Goal: Task Accomplishment & Management: Manage account settings

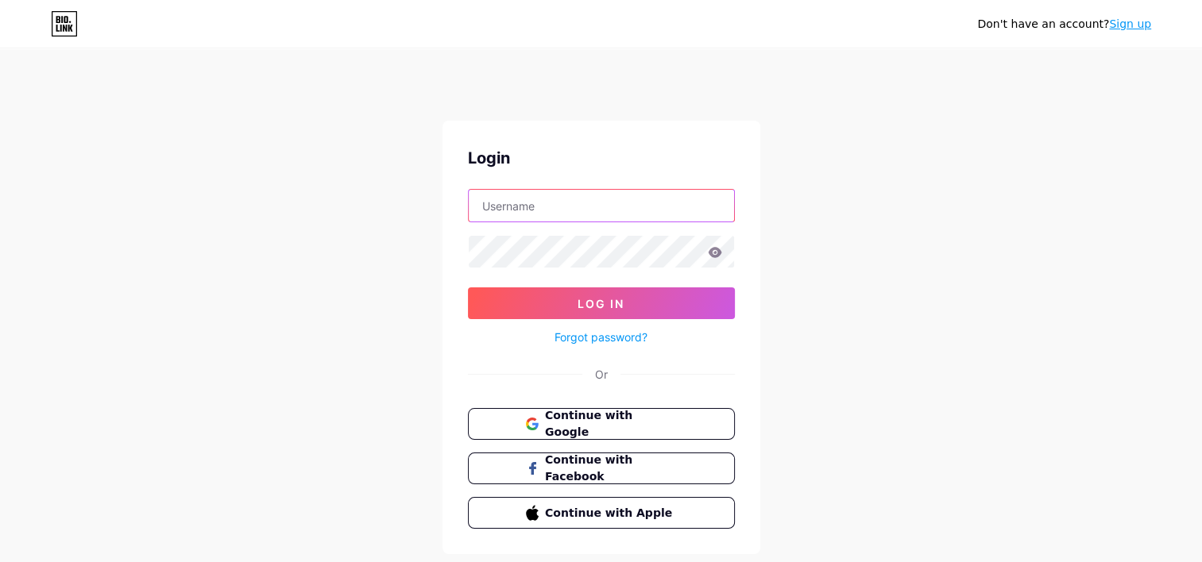
click at [584, 190] on input "text" at bounding box center [601, 206] width 265 height 32
click at [886, 317] on div "Don't have an account? Sign up Login Log In Forgot password? Or Continue with G…" at bounding box center [601, 312] width 1202 height 586
click at [629, 407] on span "Continue with Google" at bounding box center [610, 424] width 133 height 34
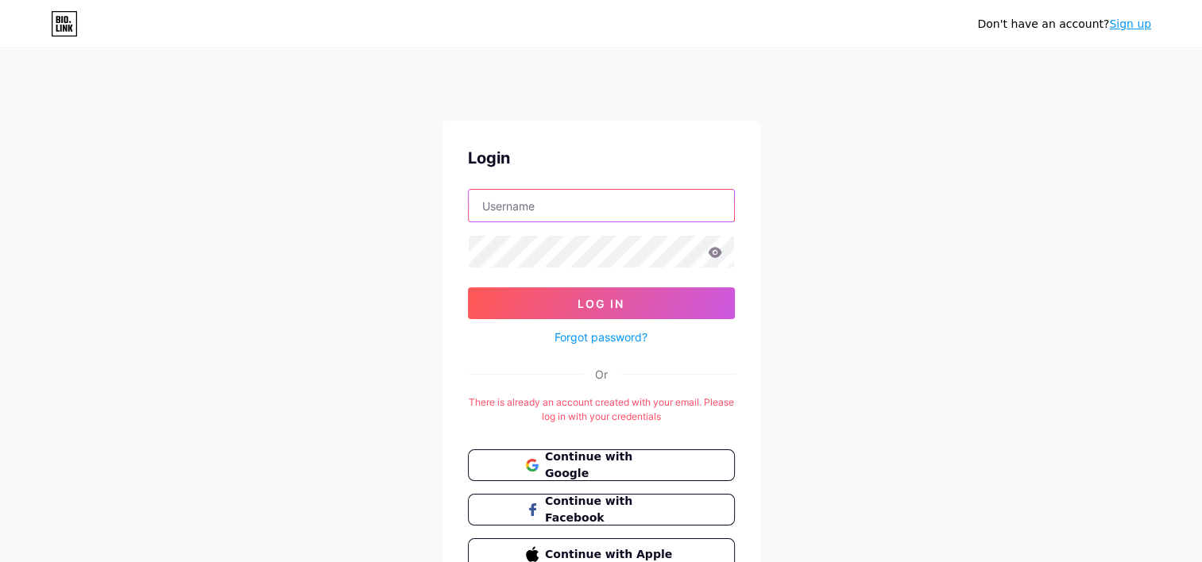
click at [592, 199] on input "text" at bounding box center [601, 206] width 265 height 32
click at [826, 218] on div "Don't have an account? Sign up Login Log In Forgot password? Or There is alread…" at bounding box center [601, 332] width 1202 height 627
click at [646, 190] on input "text" at bounding box center [601, 206] width 265 height 32
type input "cal1xxx"
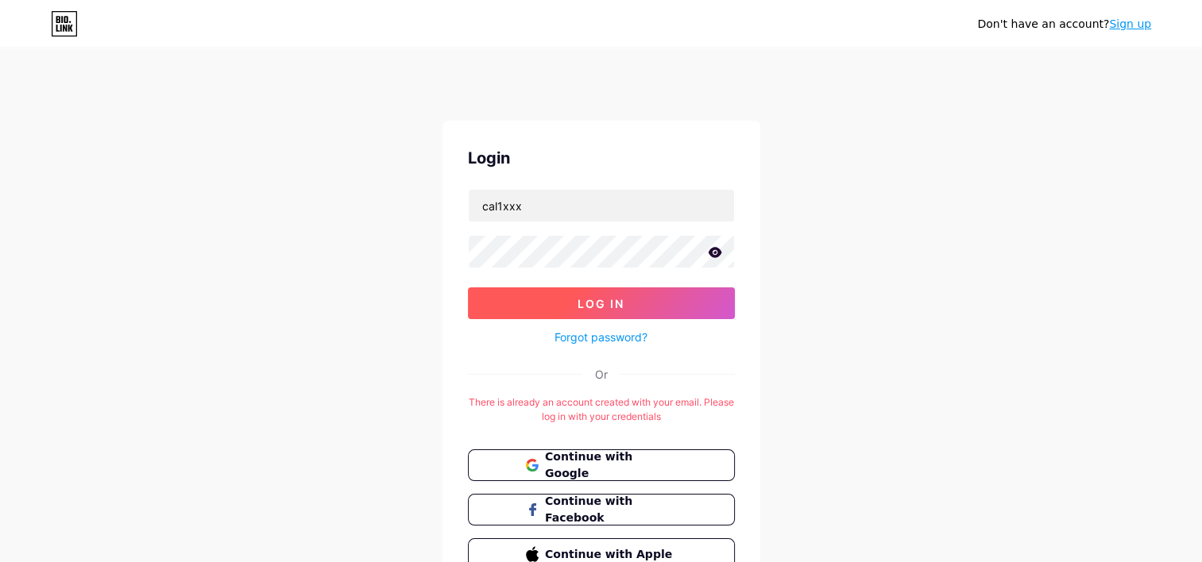
click at [495, 287] on button "Log In" at bounding box center [601, 303] width 267 height 32
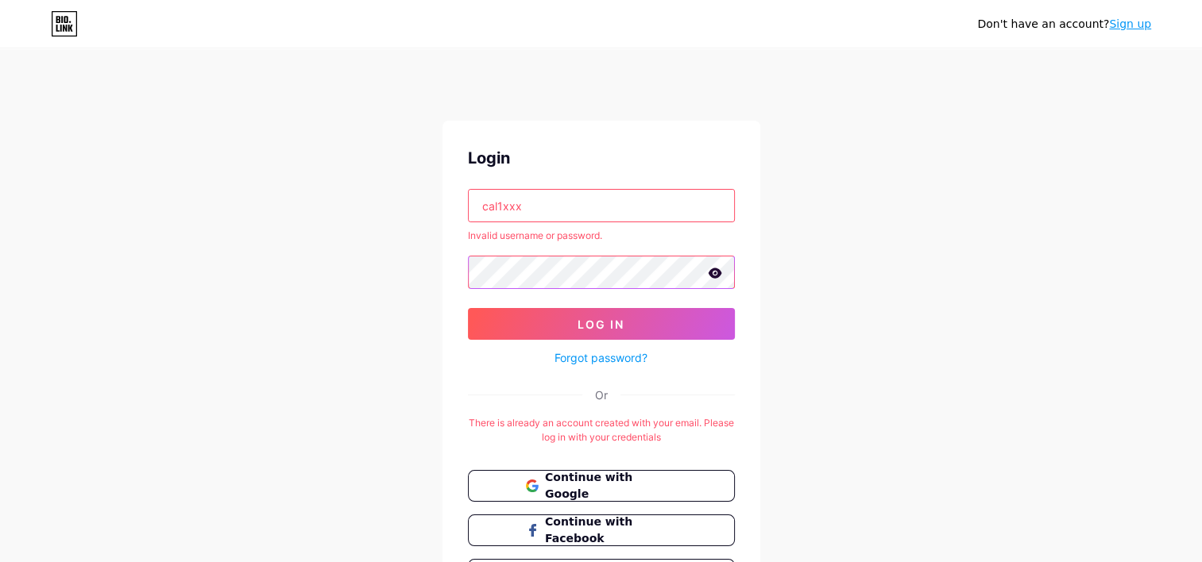
click at [407, 245] on div "Don't have an account? Sign up Login cal1xxx Invalid username or password. Log …" at bounding box center [601, 343] width 1202 height 648
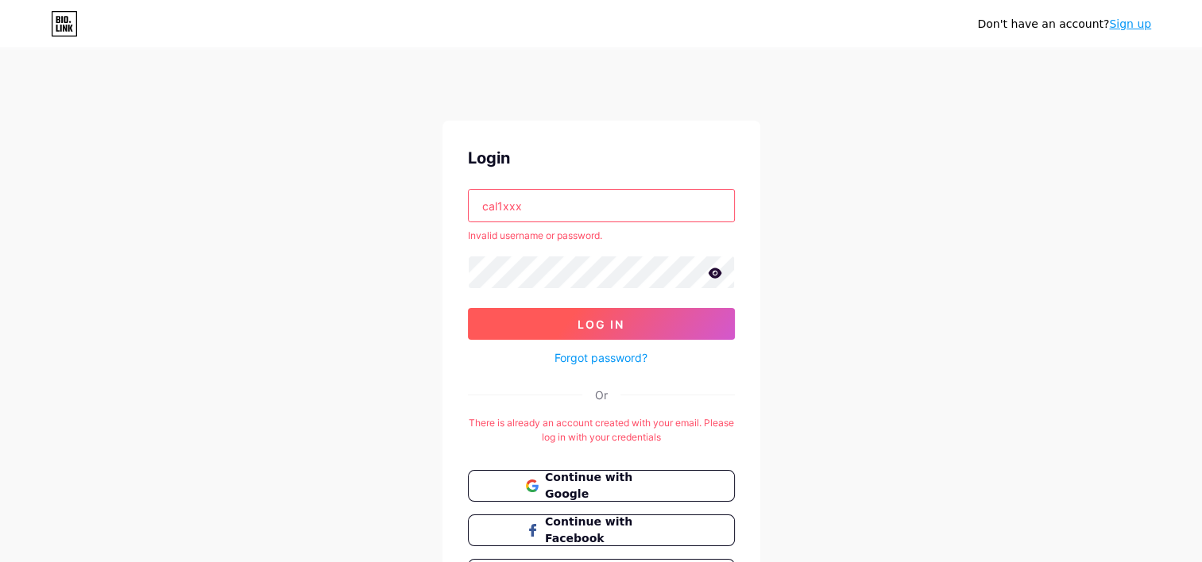
click at [545, 308] on button "Log In" at bounding box center [601, 324] width 267 height 32
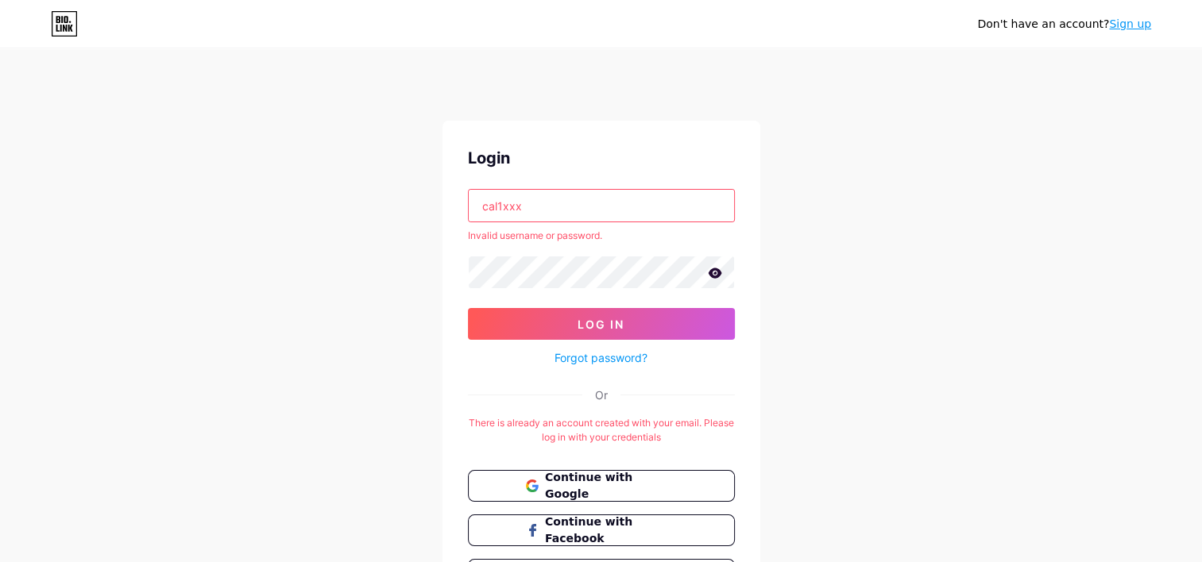
drag, startPoint x: 568, startPoint y: 188, endPoint x: 409, endPoint y: 181, distance: 159.0
click at [384, 183] on div "Don't have an account? Sign up Login cal1xxx Invalid username or password. Log …" at bounding box center [601, 343] width 1202 height 648
click at [525, 191] on input "text" at bounding box center [601, 206] width 265 height 32
click at [555, 190] on input "text" at bounding box center [601, 206] width 265 height 32
click at [565, 190] on input "text" at bounding box center [601, 206] width 265 height 32
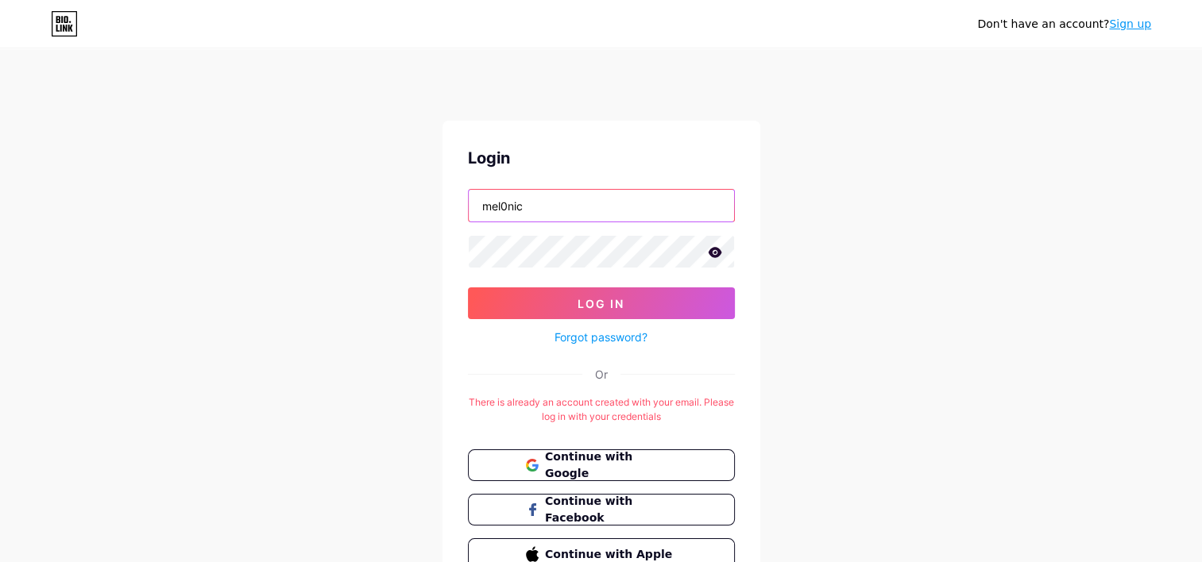
type input "mel0nic"
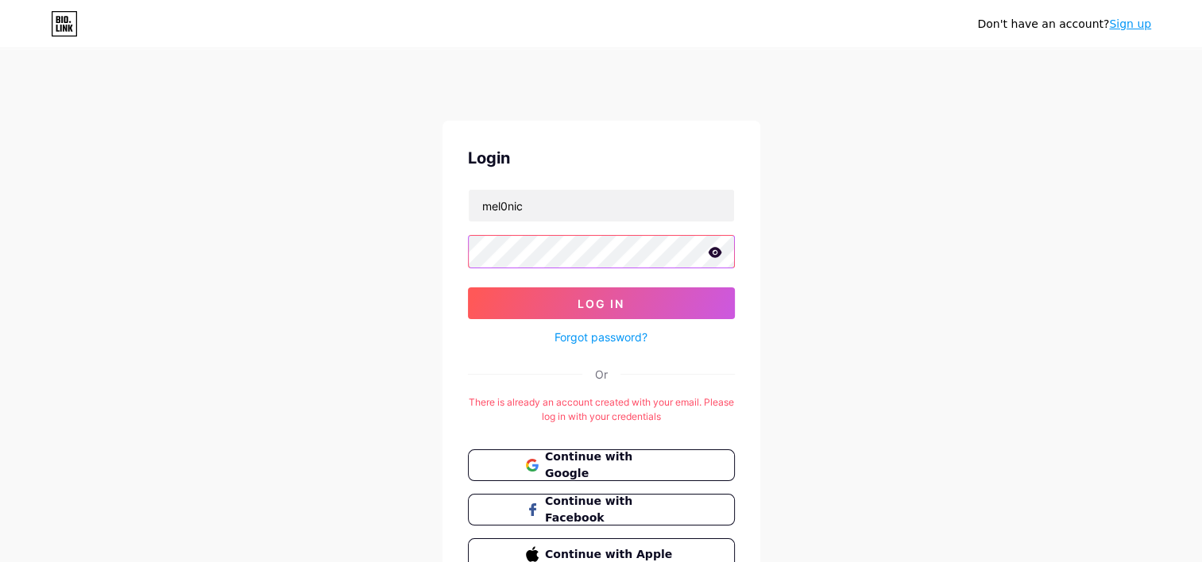
click at [315, 222] on div "Don't have an account? Sign up Login mel0nic Log In Forgot password? Or There i…" at bounding box center [601, 332] width 1202 height 627
click at [555, 319] on div "Forgot password?" at bounding box center [601, 333] width 267 height 28
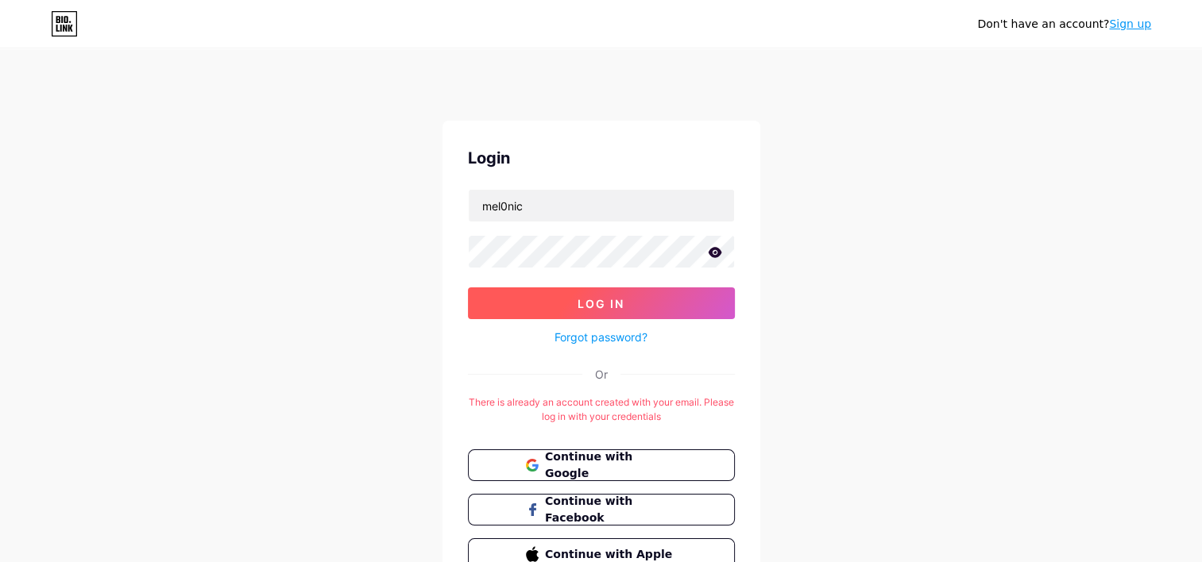
click at [557, 295] on button "Log In" at bounding box center [601, 303] width 267 height 32
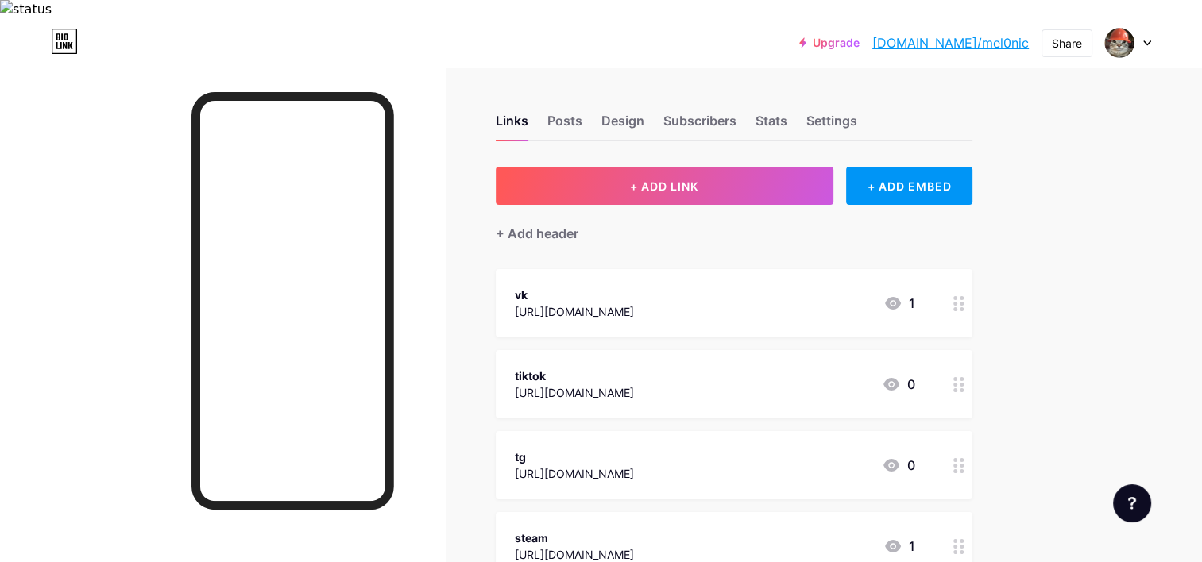
click at [1150, 29] on div at bounding box center [1128, 43] width 46 height 29
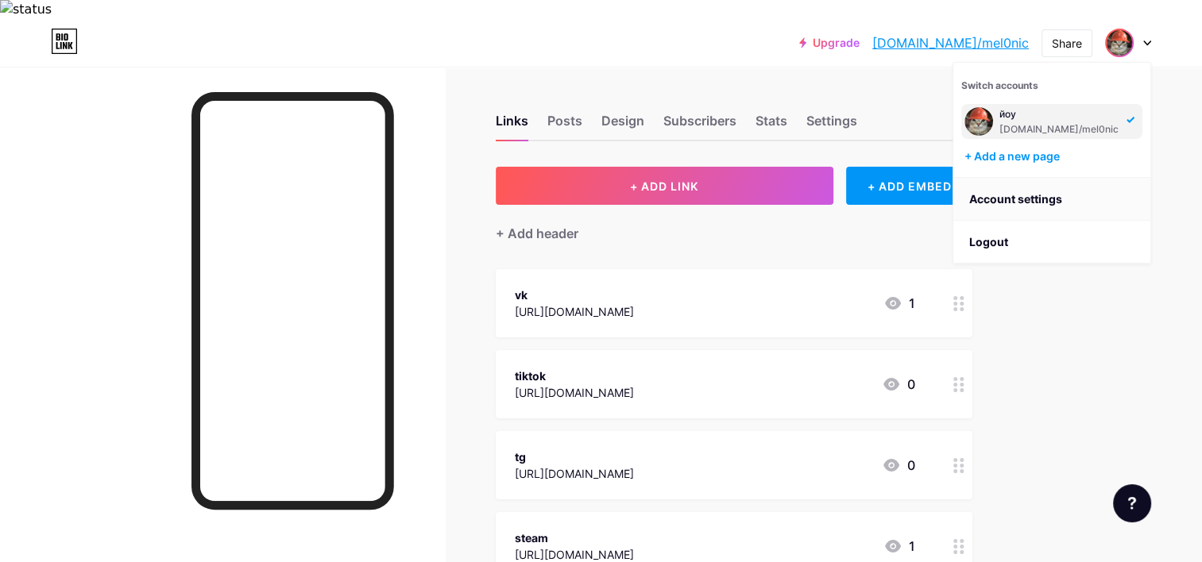
click at [1046, 179] on link "Account settings" at bounding box center [1051, 199] width 197 height 43
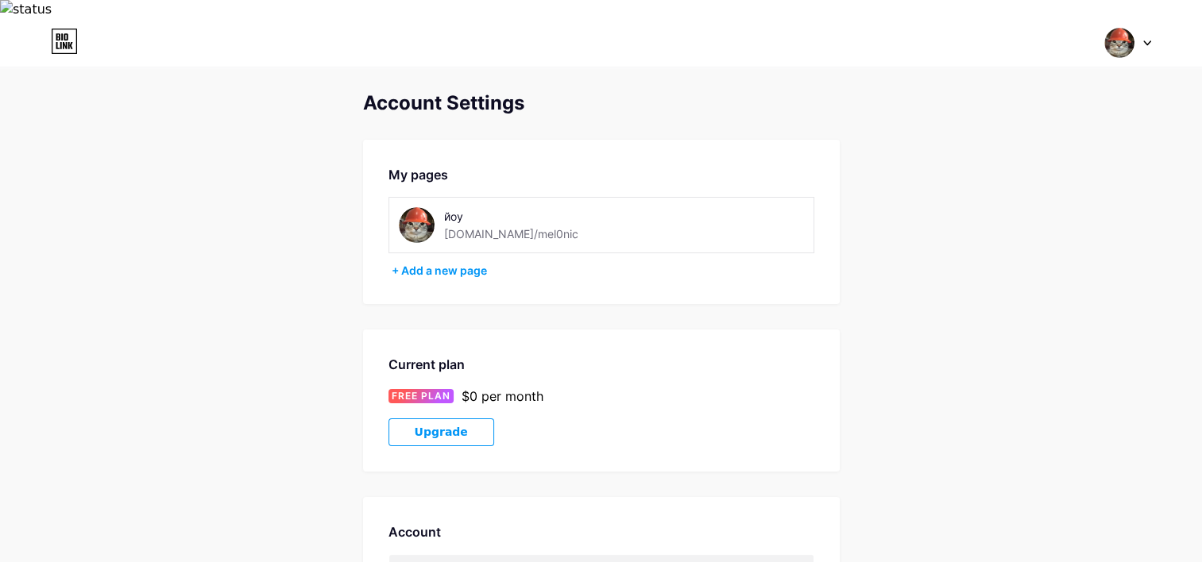
click at [1144, 29] on div at bounding box center [1128, 43] width 46 height 29
click at [1020, 181] on link "Dashboard" at bounding box center [1051, 199] width 197 height 43
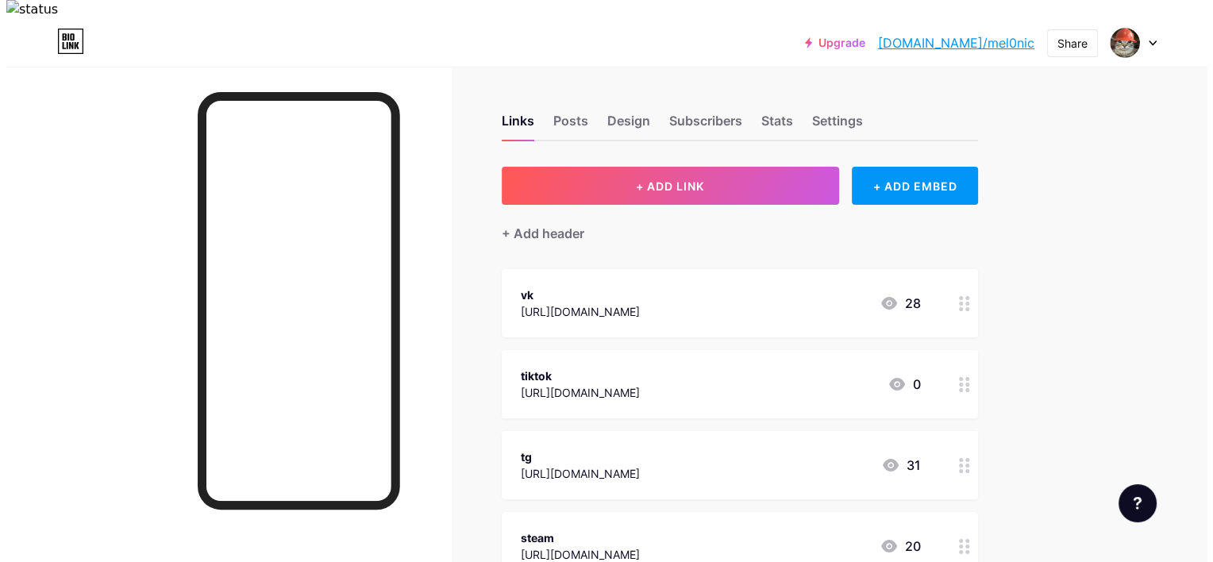
scroll to position [183, 0]
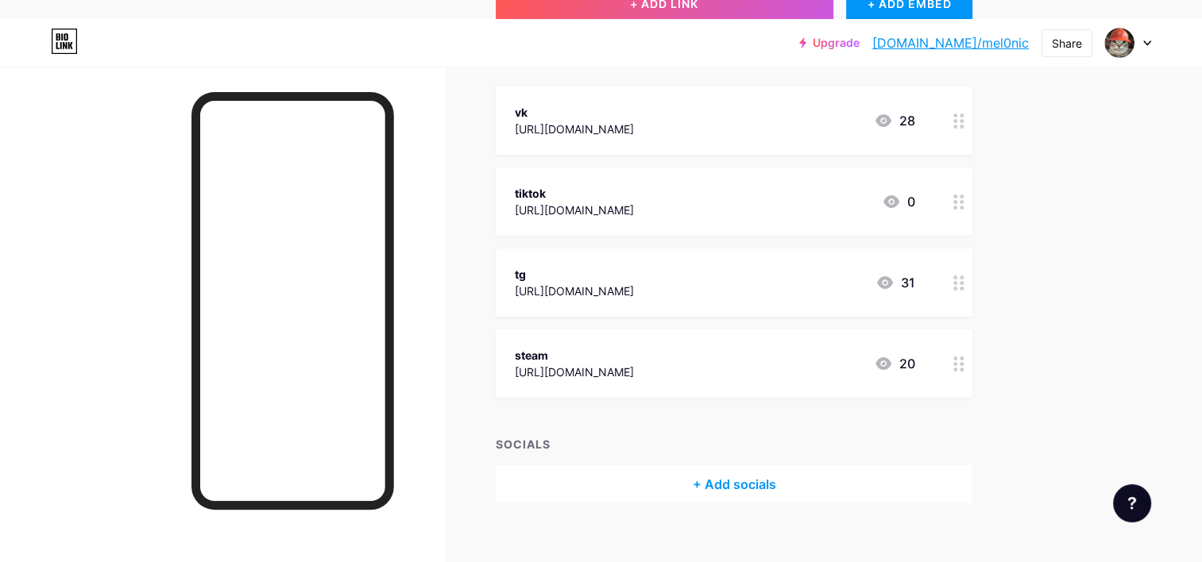
click at [735, 465] on div "+ Add socials" at bounding box center [734, 484] width 476 height 38
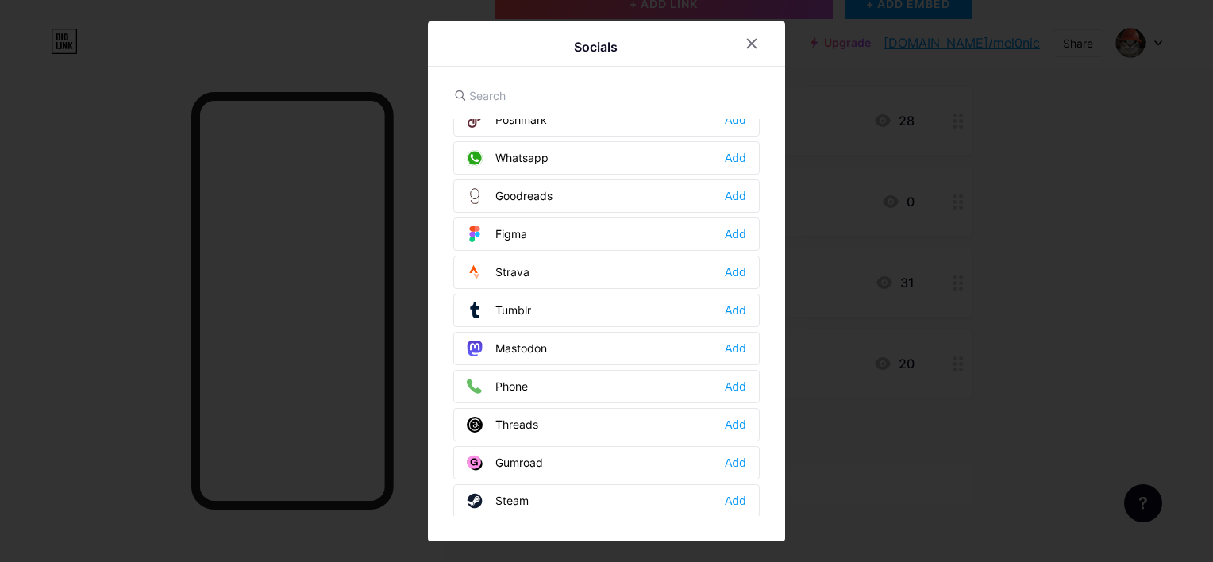
scroll to position [1417, 0]
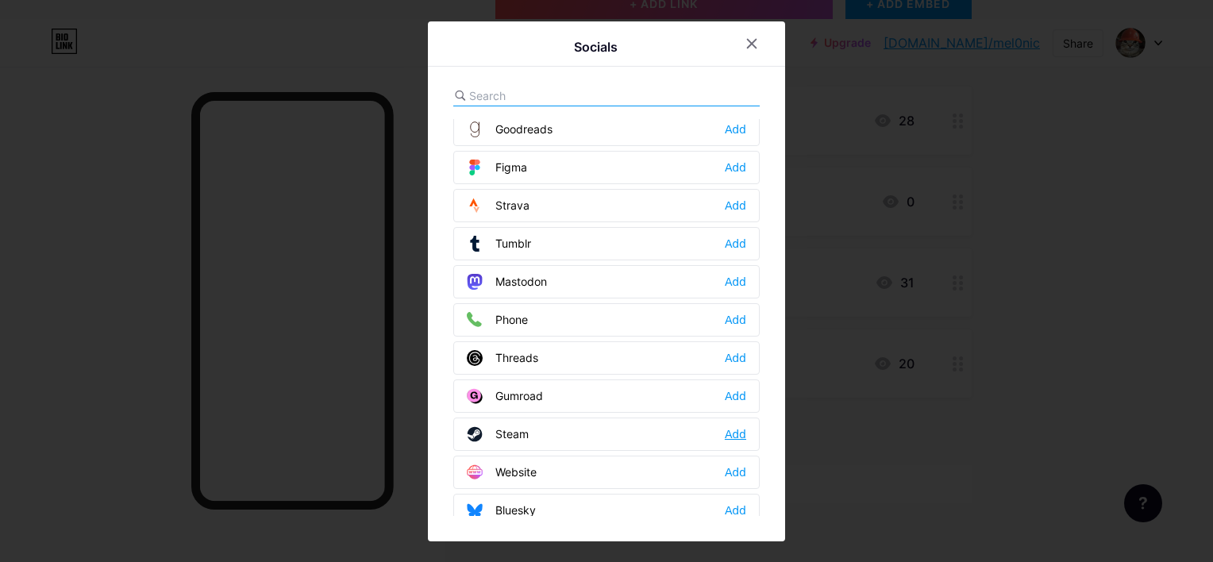
click at [739, 426] on div "Add" at bounding box center [735, 434] width 21 height 16
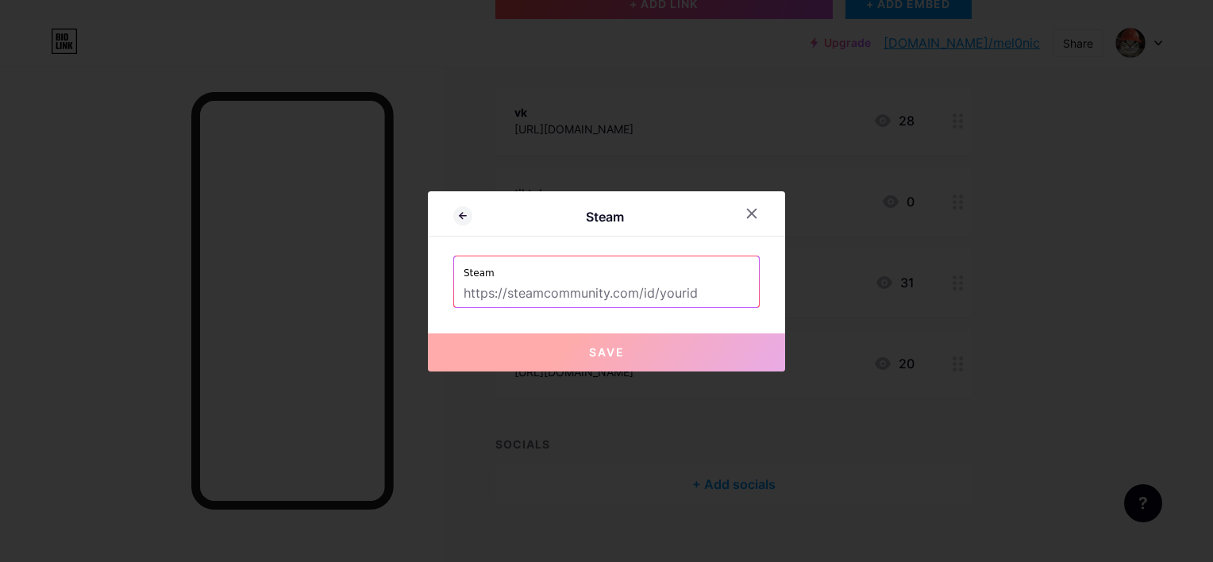
click at [619, 280] on input "text" at bounding box center [607, 293] width 286 height 27
paste input "[URL][DOMAIN_NAME]"
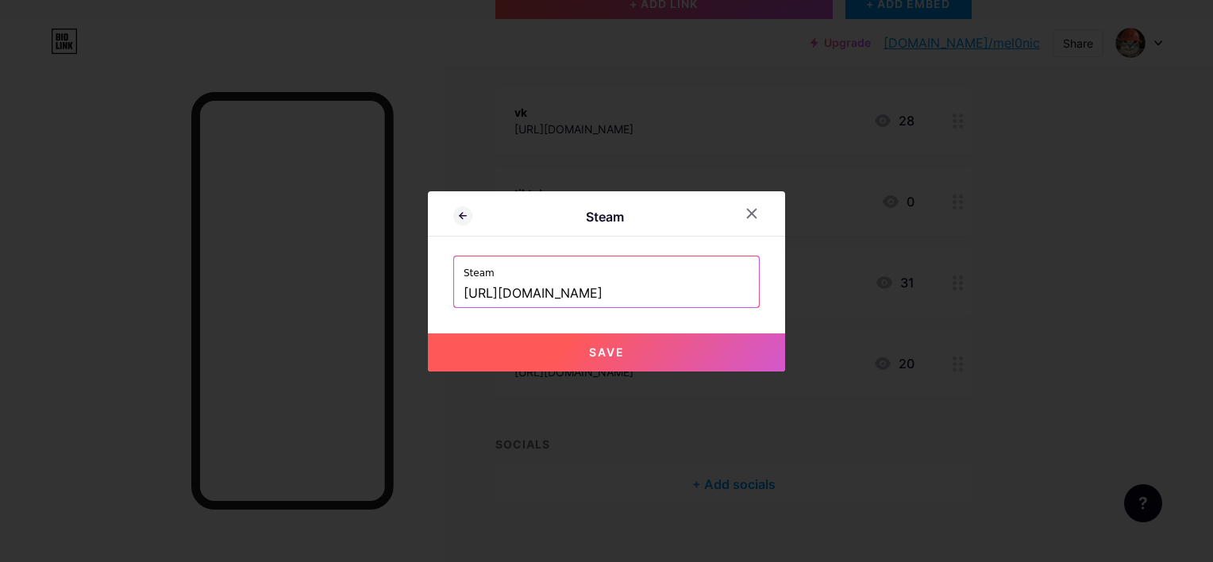
type input "[URL][DOMAIN_NAME]"
click at [610, 348] on span "Save" at bounding box center [607, 352] width 36 height 14
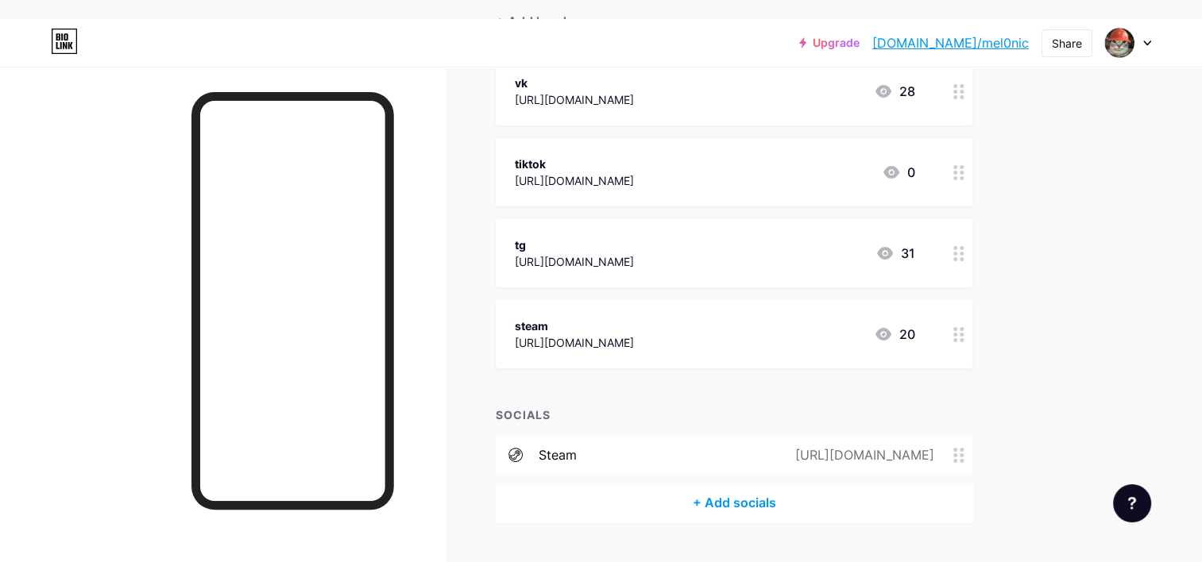
scroll to position [151, 0]
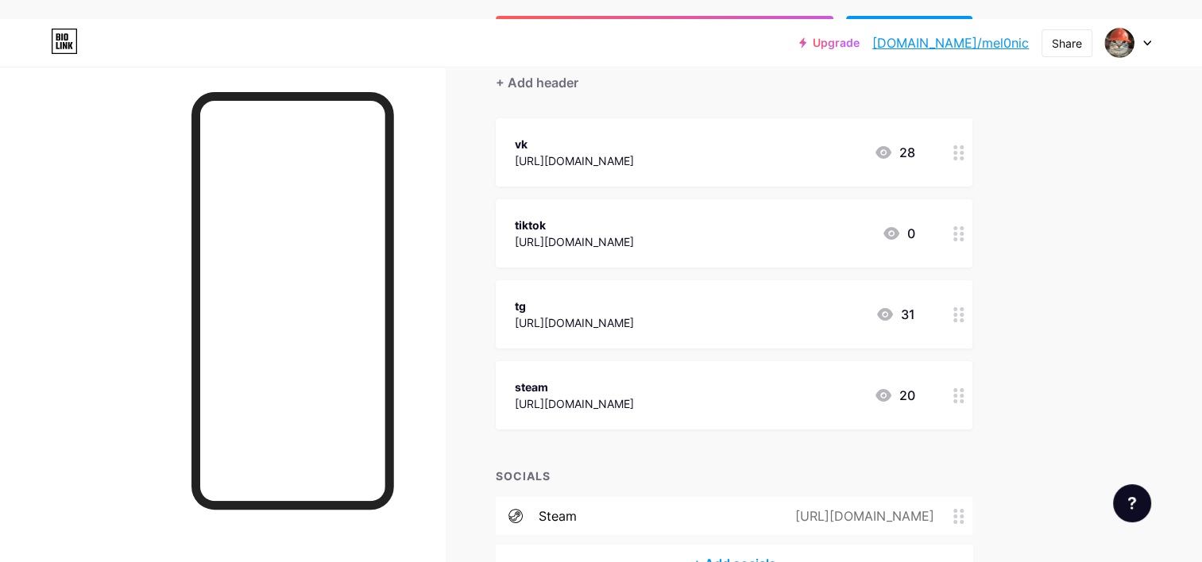
click at [966, 374] on div at bounding box center [958, 395] width 27 height 68
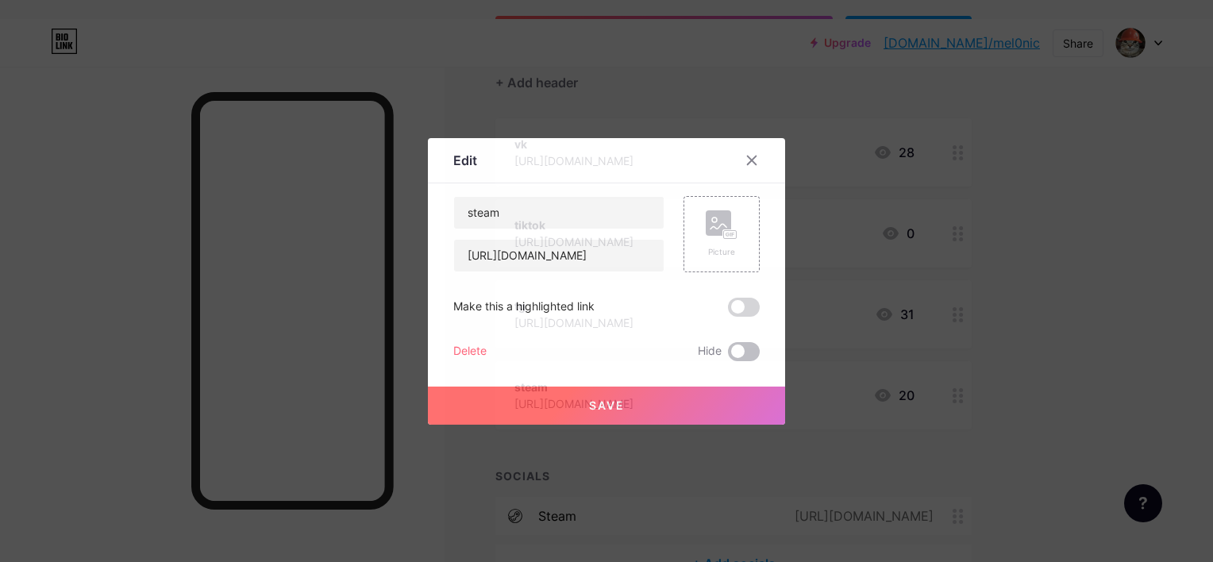
click at [746, 349] on span at bounding box center [744, 351] width 32 height 19
click at [728, 356] on input "checkbox" at bounding box center [728, 356] width 0 height 0
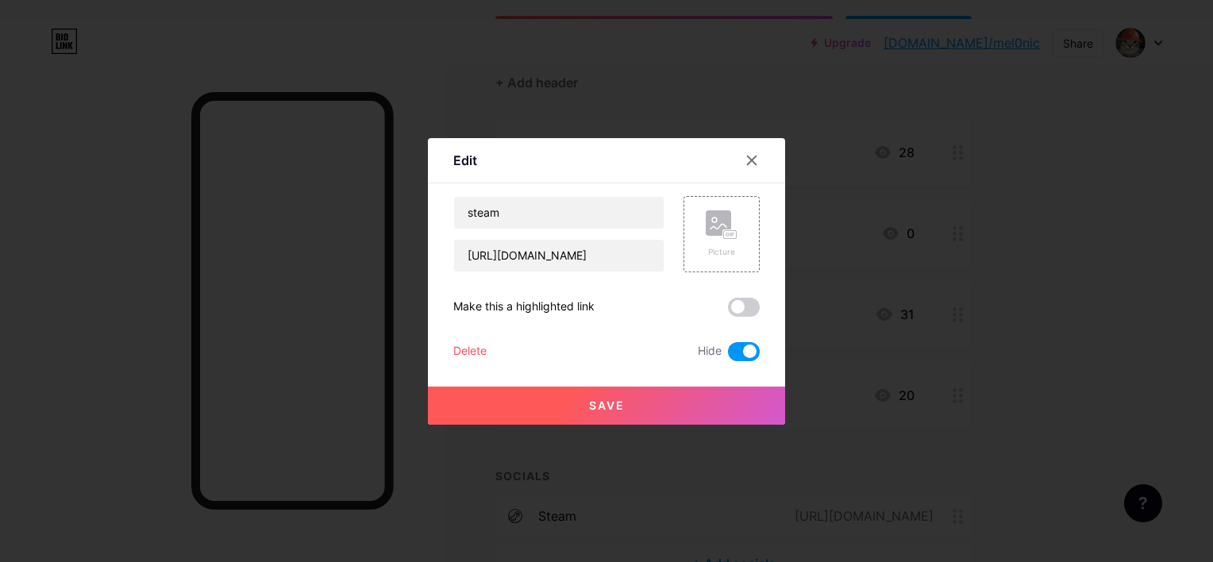
click at [691, 400] on button "Save" at bounding box center [606, 406] width 357 height 38
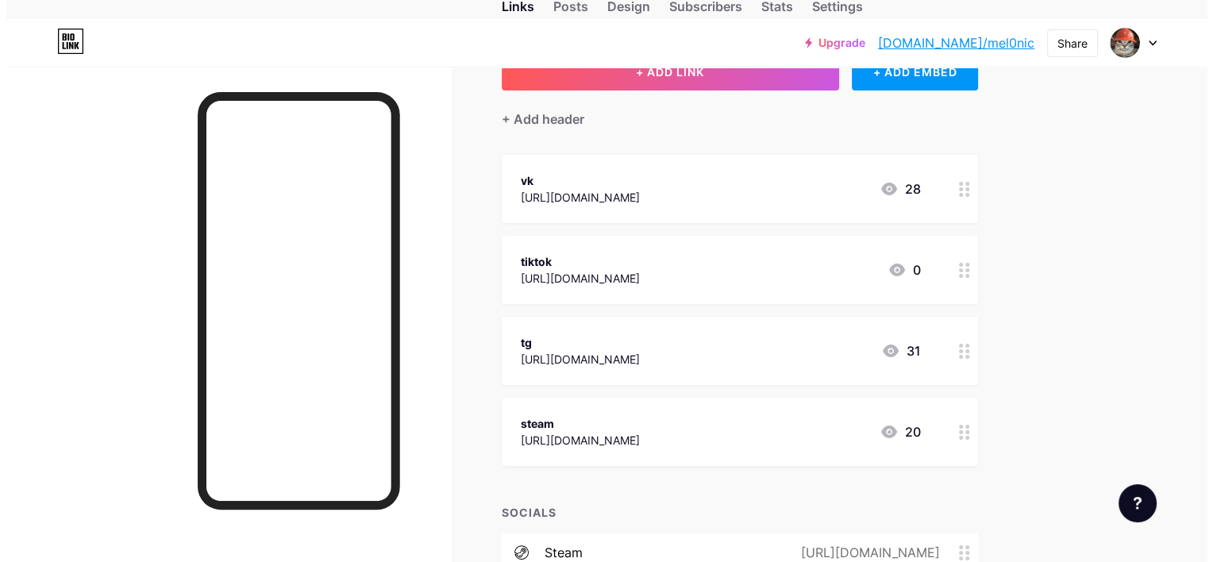
scroll to position [230, 0]
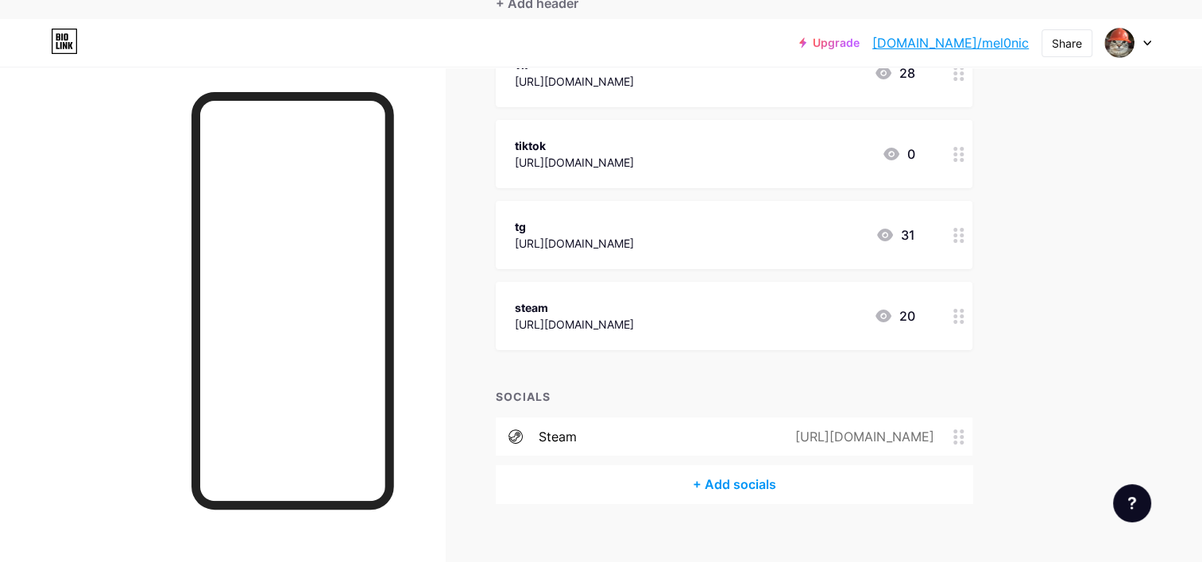
click at [725, 465] on div "+ Add socials" at bounding box center [734, 484] width 476 height 38
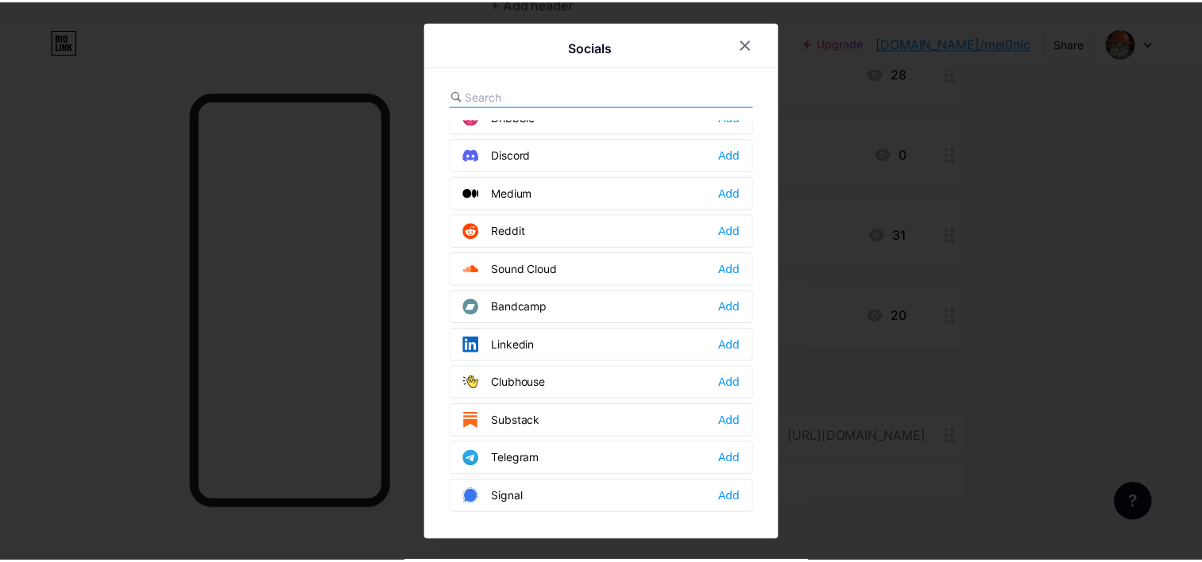
scroll to position [635, 0]
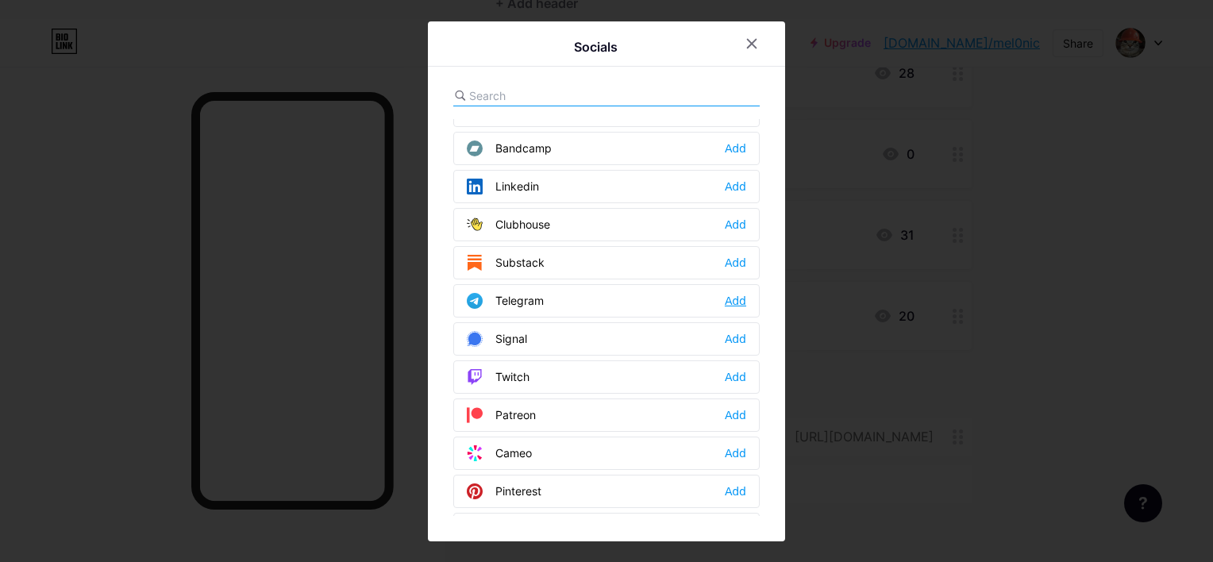
click at [739, 299] on div "Add" at bounding box center [735, 301] width 21 height 16
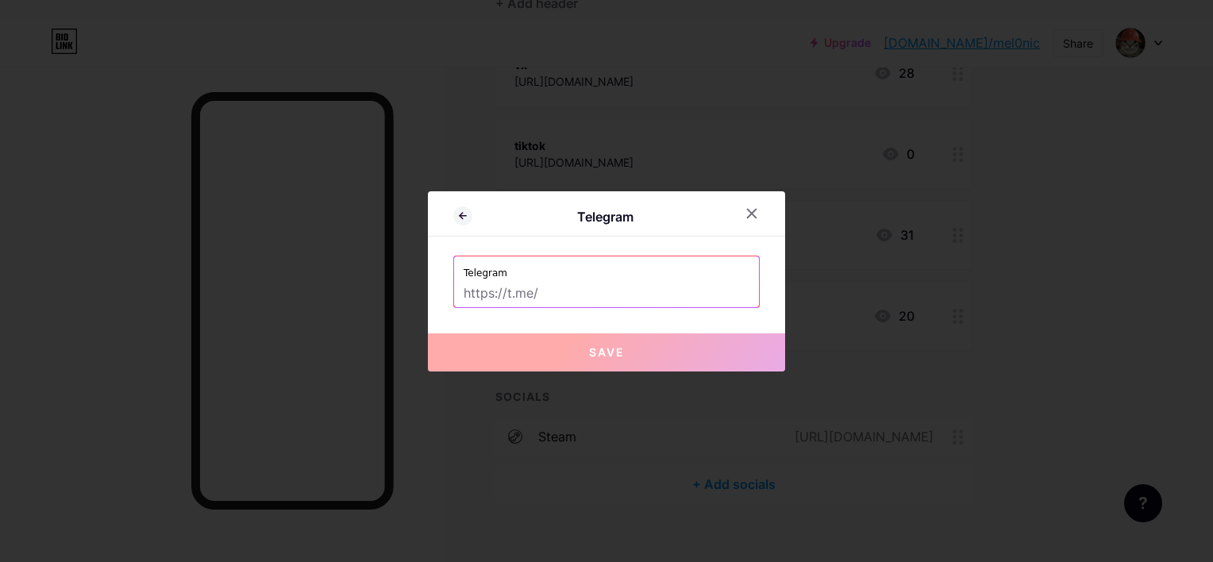
click at [676, 289] on input "text" at bounding box center [607, 293] width 286 height 27
paste input "[URL][DOMAIN_NAME]"
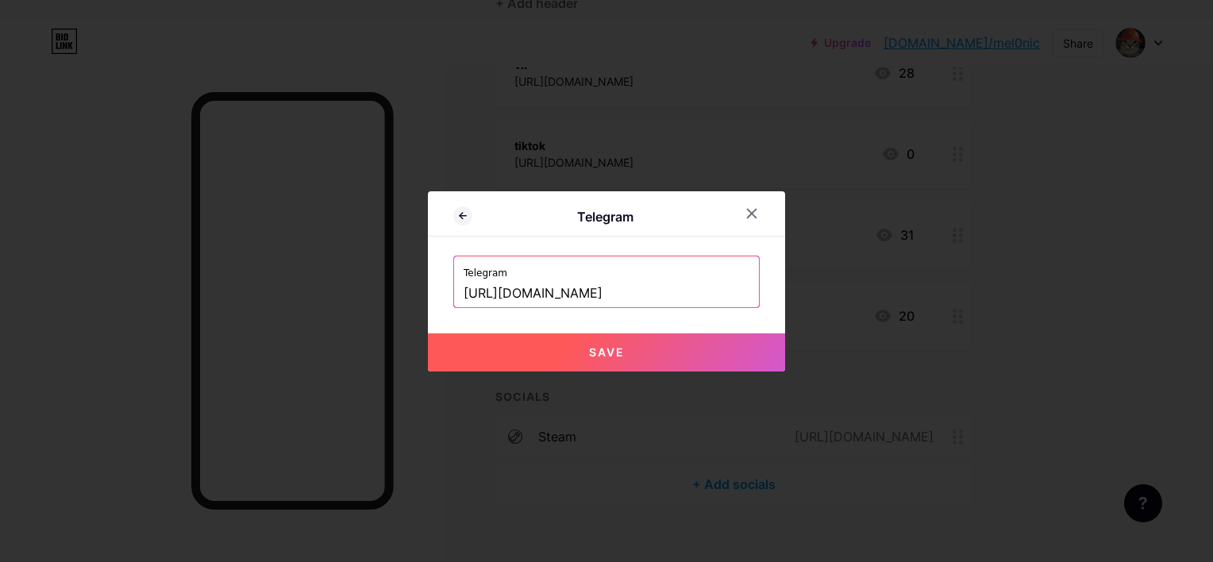
type input "[URL][DOMAIN_NAME]"
click at [594, 343] on button "Save" at bounding box center [606, 353] width 357 height 38
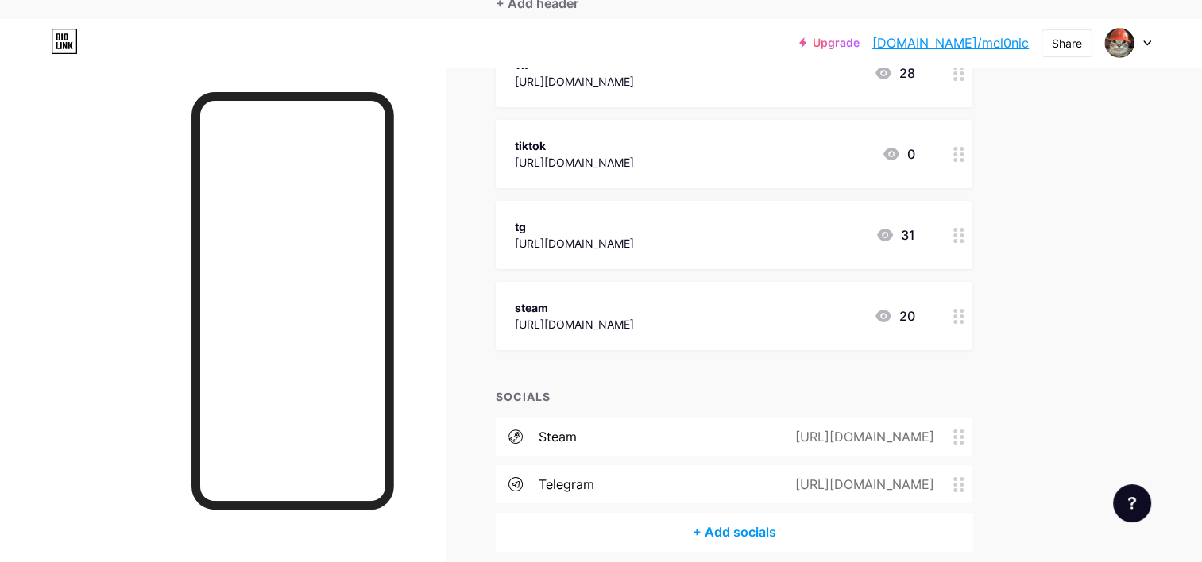
click at [953, 233] on circle at bounding box center [955, 235] width 4 height 4
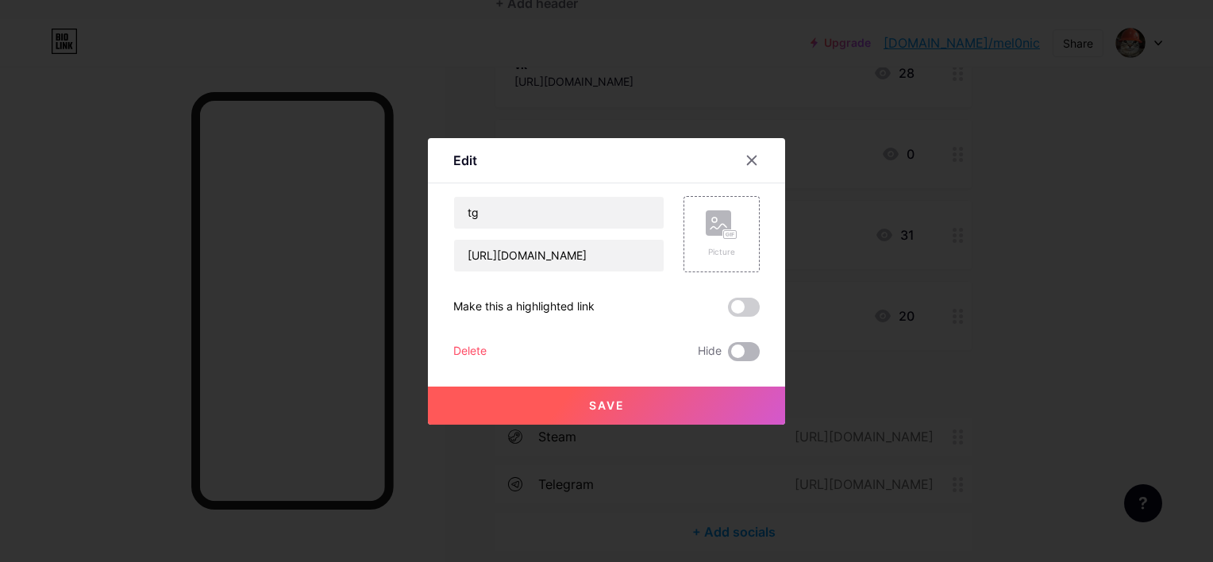
click at [746, 347] on span at bounding box center [744, 351] width 32 height 19
click at [728, 356] on input "checkbox" at bounding box center [728, 356] width 0 height 0
click at [716, 409] on button "Save" at bounding box center [606, 406] width 357 height 38
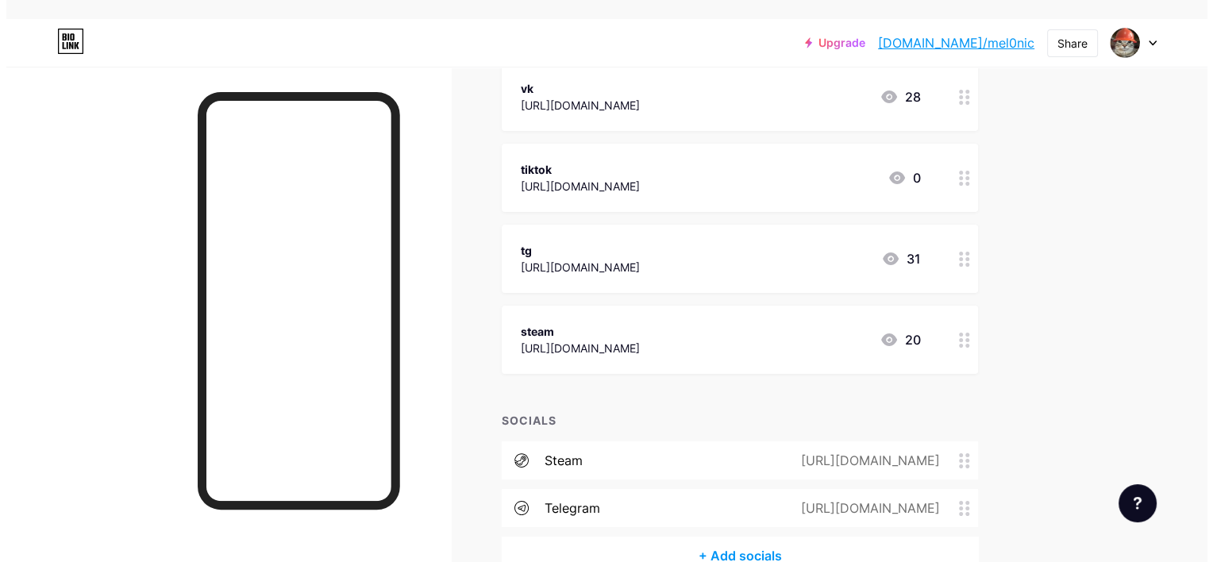
scroll to position [278, 0]
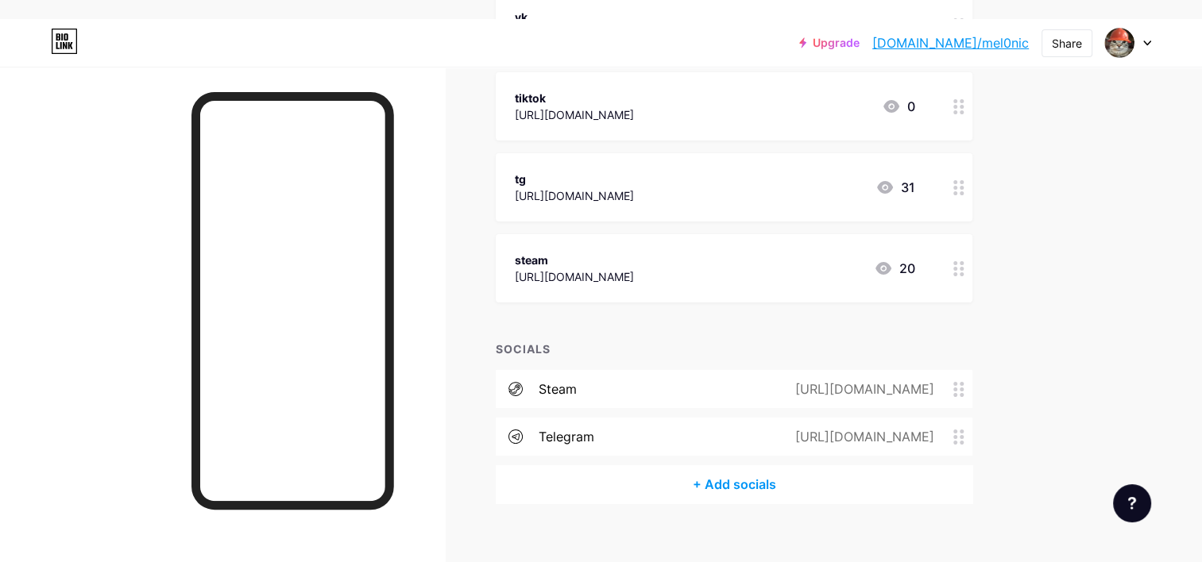
click at [755, 465] on div "+ Add socials" at bounding box center [734, 484] width 476 height 38
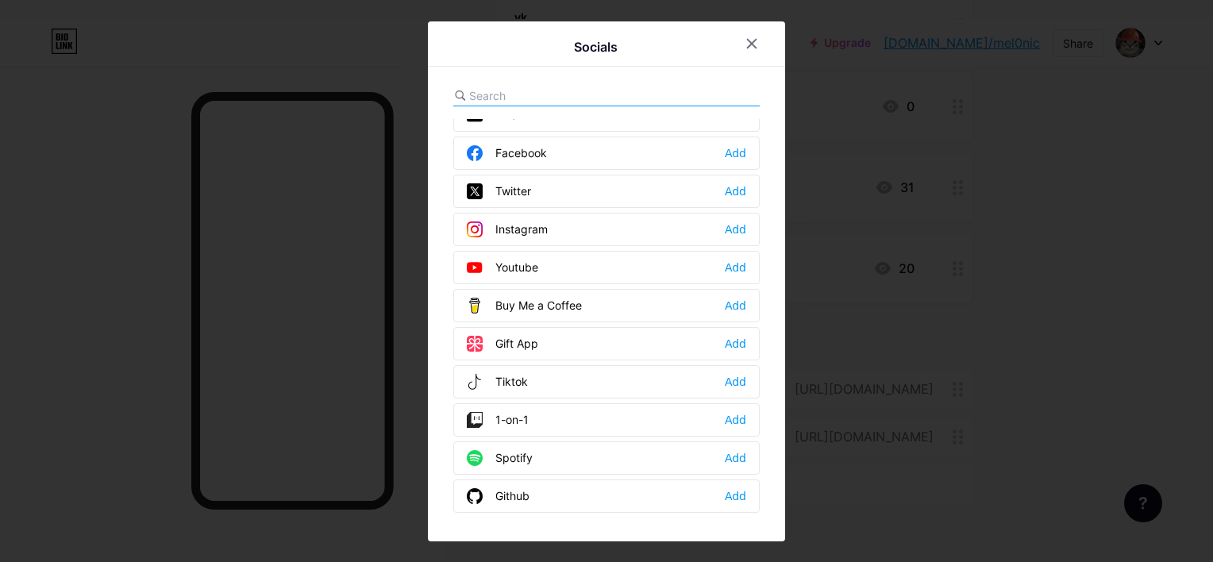
scroll to position [0, 0]
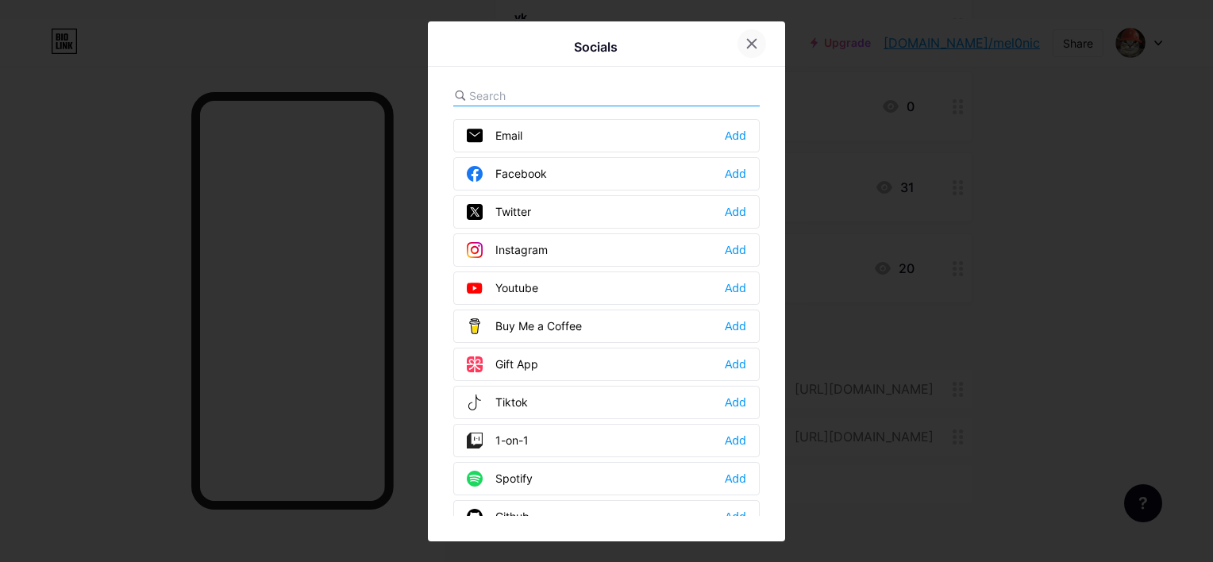
click at [759, 40] on div at bounding box center [752, 43] width 29 height 29
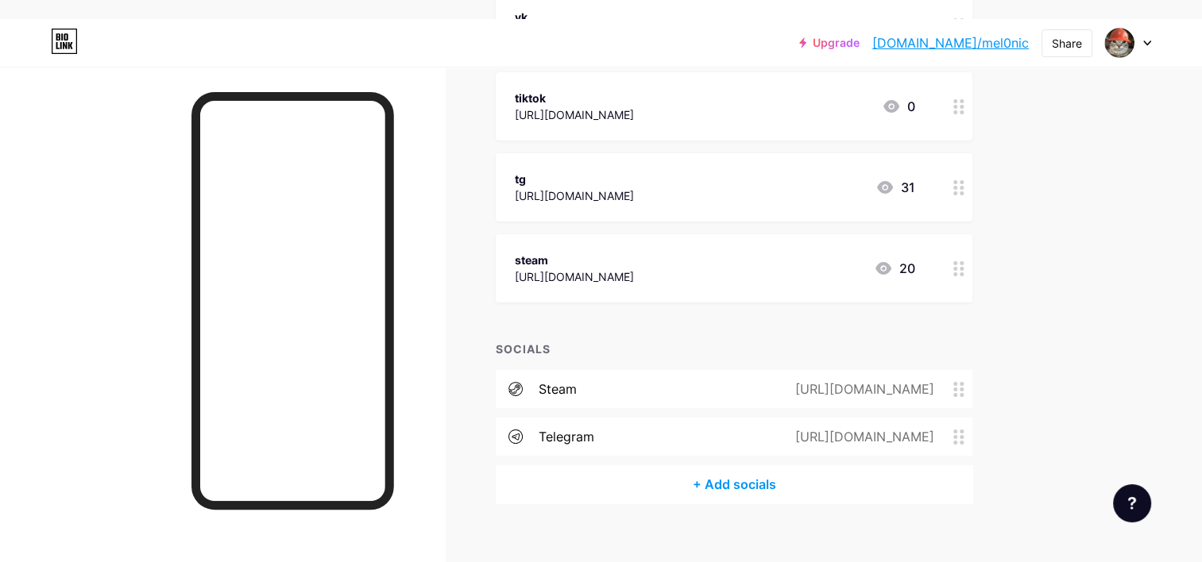
click at [634, 106] on div "[URL][DOMAIN_NAME]" at bounding box center [574, 114] width 119 height 17
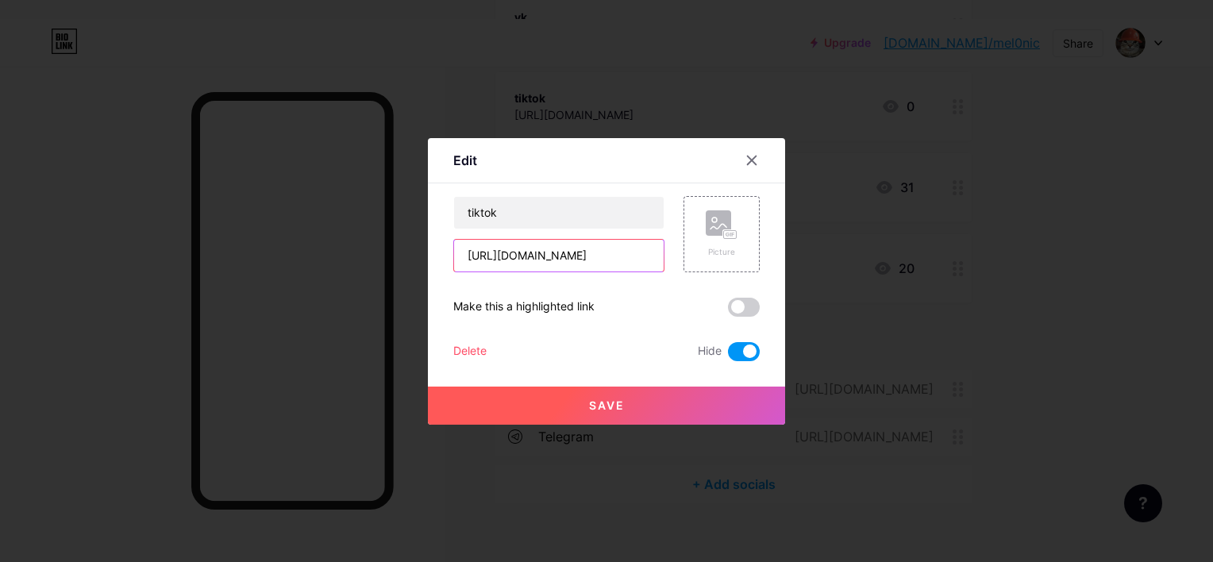
click at [647, 257] on input "[URL][DOMAIN_NAME]" at bounding box center [559, 256] width 210 height 32
click at [757, 156] on icon at bounding box center [752, 160] width 13 height 13
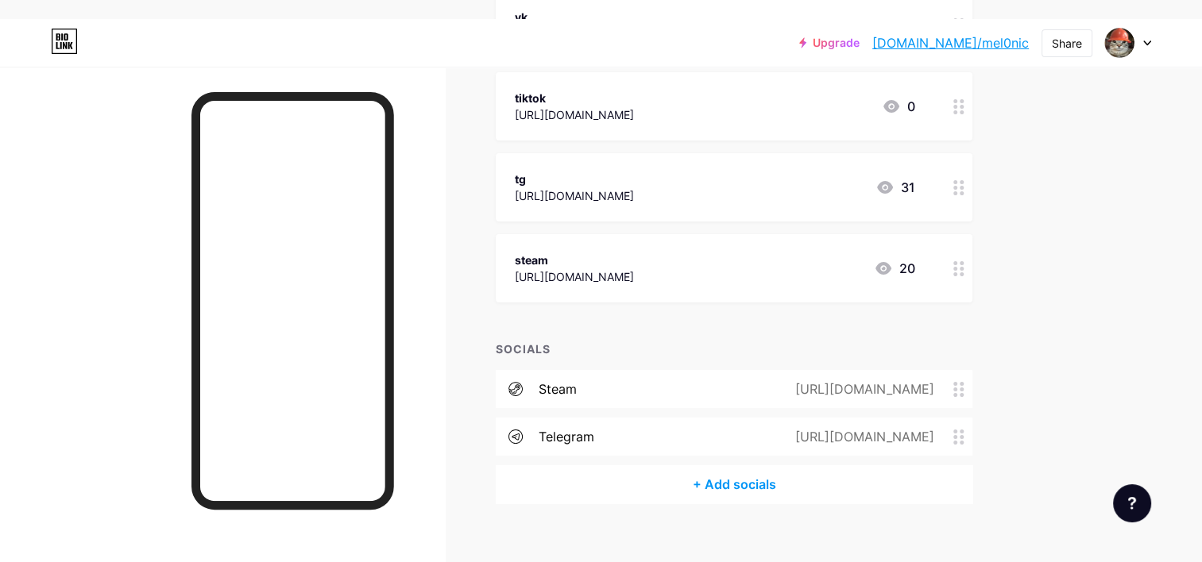
click at [749, 465] on div "+ Add socials" at bounding box center [734, 484] width 476 height 38
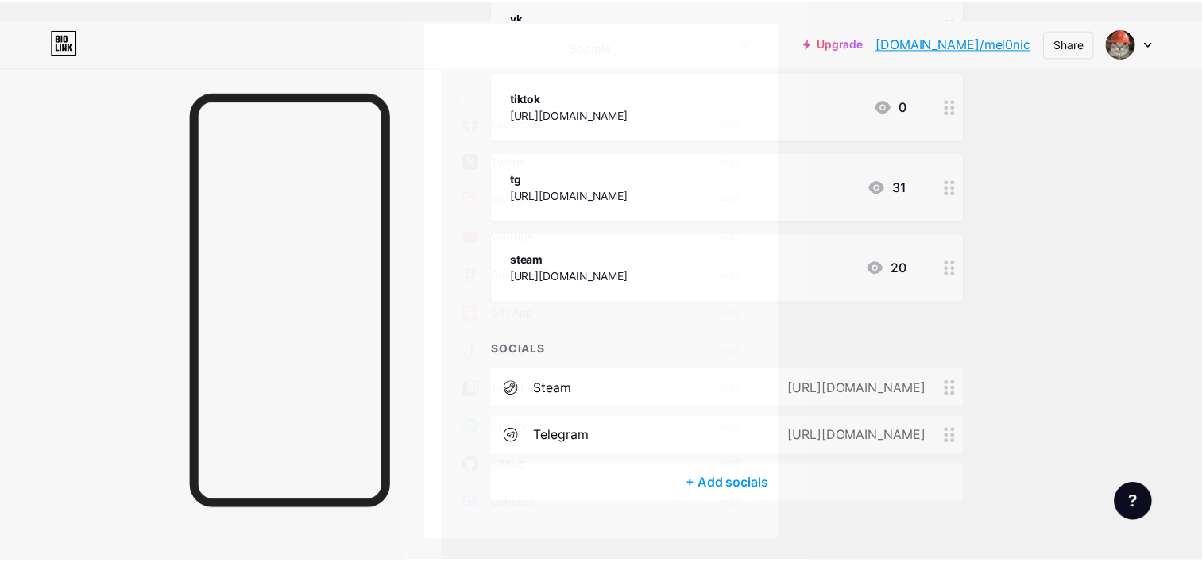
scroll to position [79, 0]
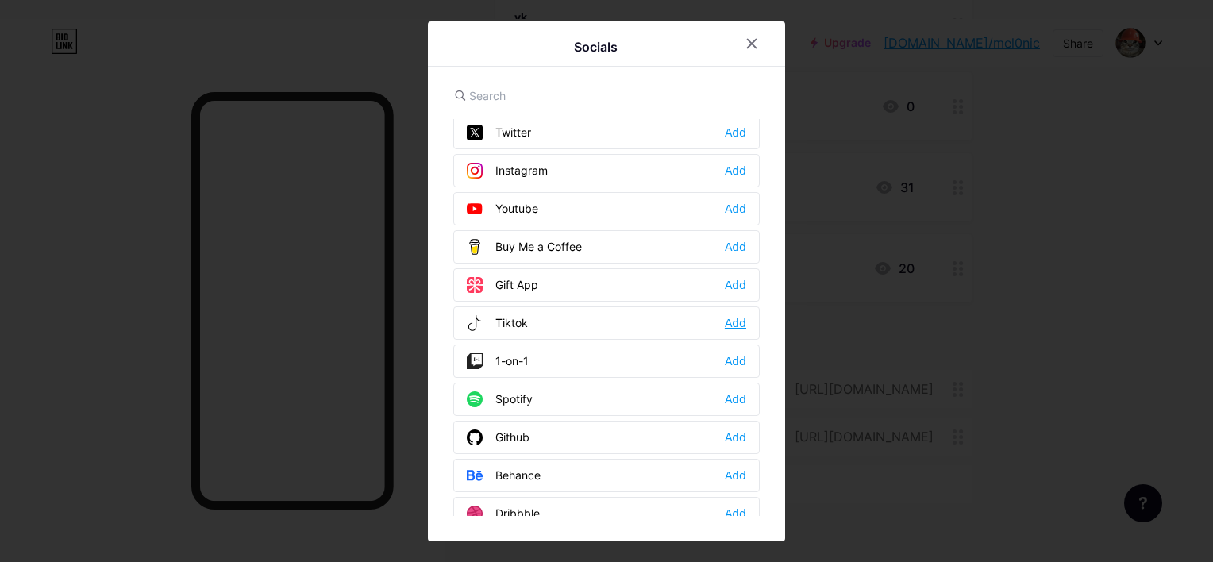
click at [732, 318] on div "Add" at bounding box center [735, 323] width 21 height 16
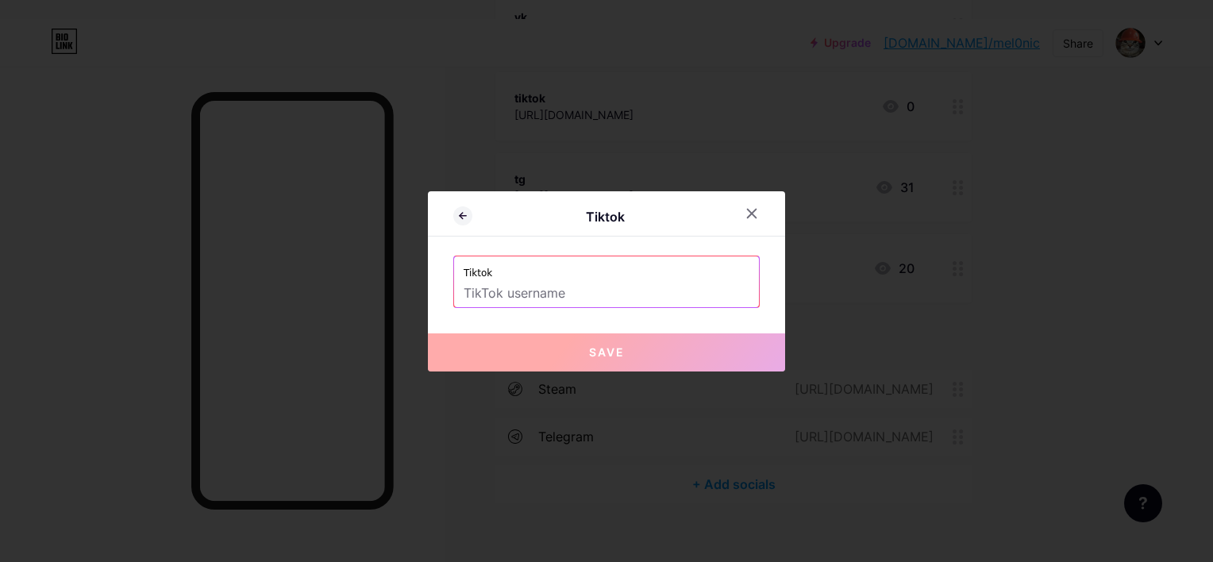
click at [651, 283] on input "text" at bounding box center [607, 293] width 286 height 27
paste input "[URL][DOMAIN_NAME]"
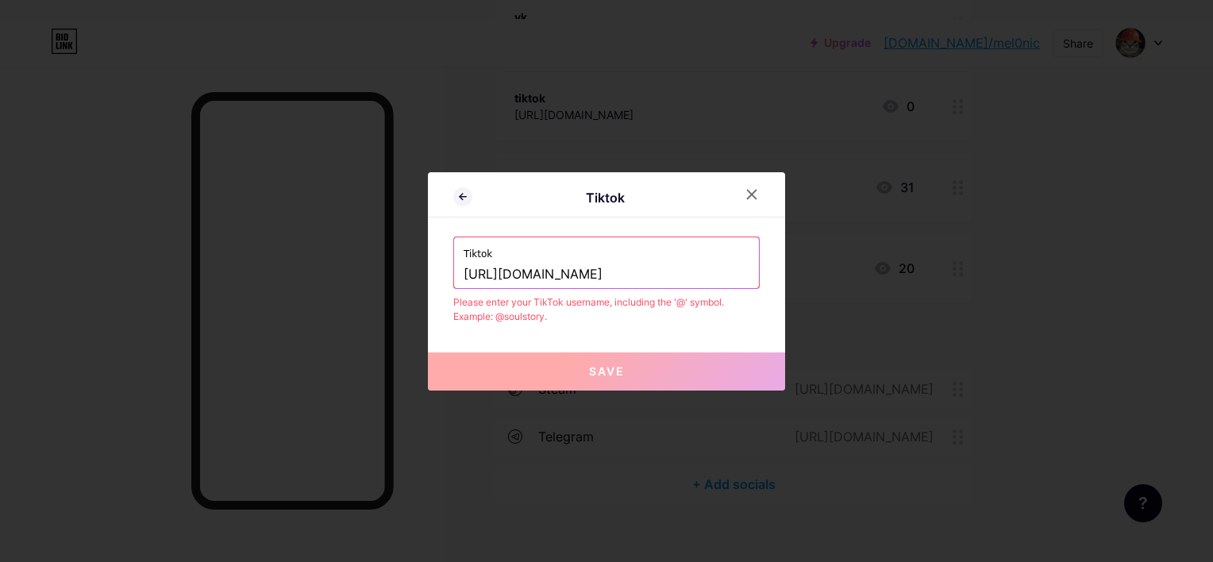
drag, startPoint x: 608, startPoint y: 273, endPoint x: 245, endPoint y: 249, distance: 364.5
click at [245, 249] on div "Tiktok Tiktok [URL][DOMAIN_NAME] Please enter your TikTok username, including t…" at bounding box center [606, 281] width 1213 height 562
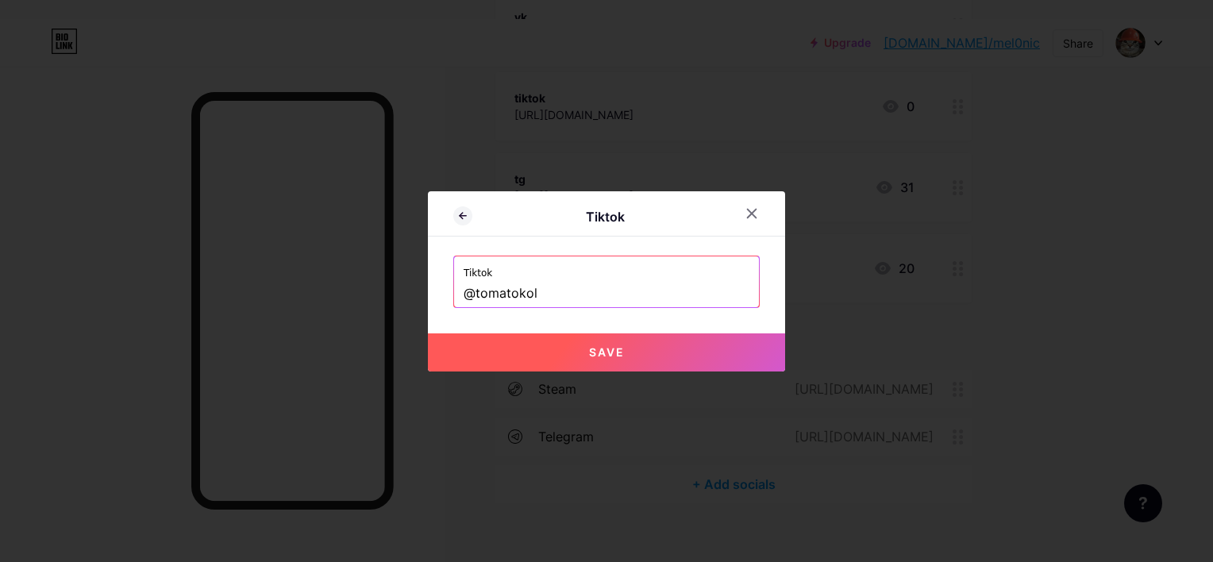
click at [560, 280] on input "@tomatokol" at bounding box center [607, 293] width 286 height 27
click at [588, 346] on button "Save" at bounding box center [606, 353] width 357 height 38
type input "[URL][DOMAIN_NAME]"
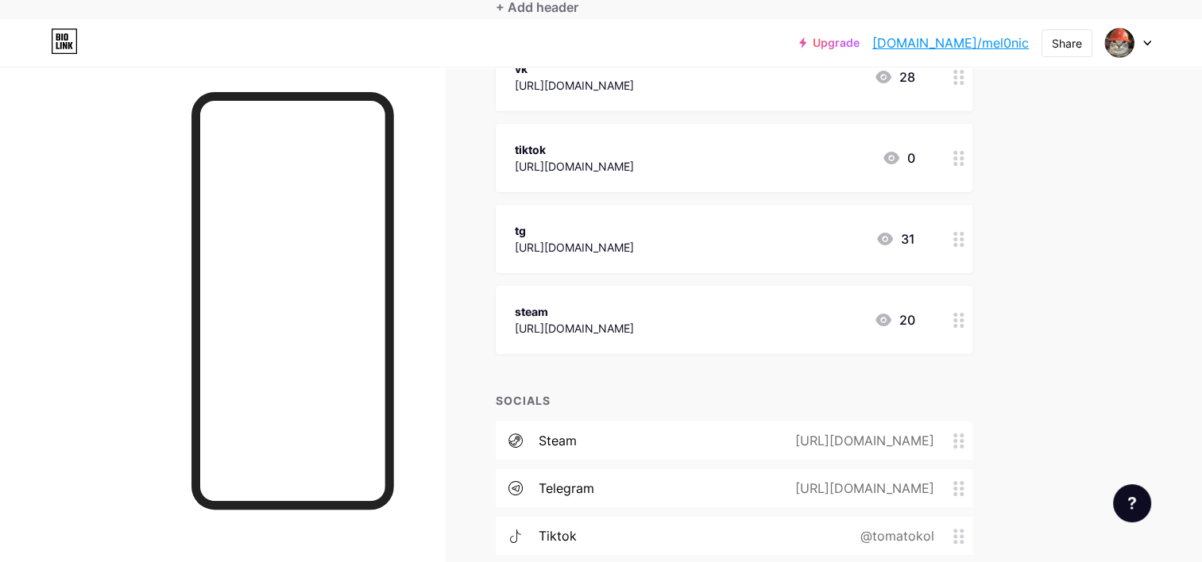
scroll to position [326, 0]
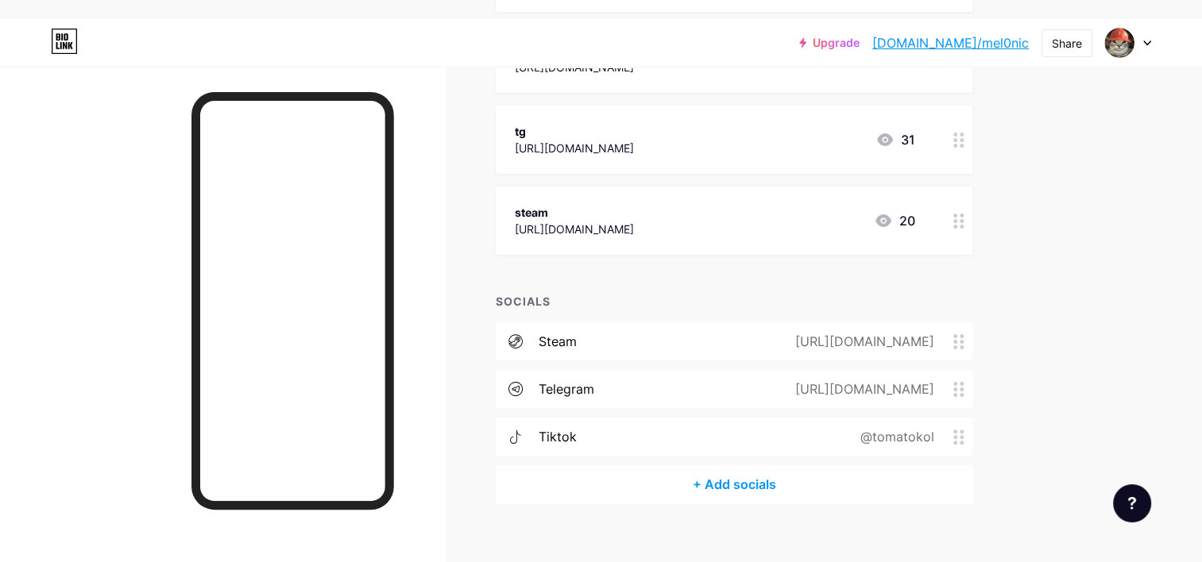
click at [772, 465] on div "+ Add socials" at bounding box center [734, 484] width 476 height 38
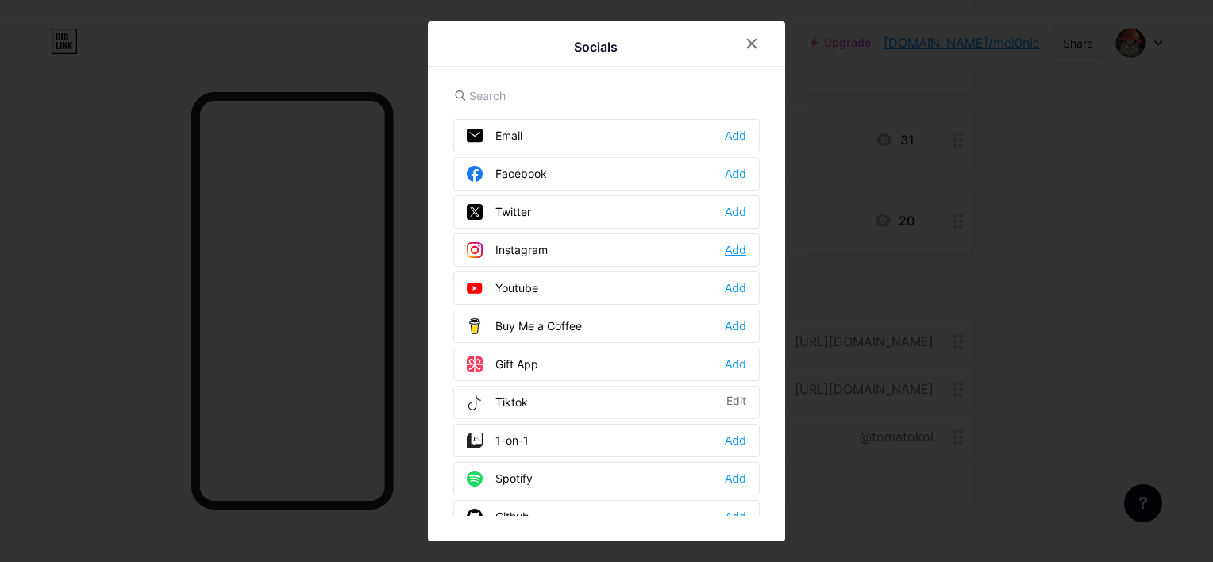
click at [730, 242] on div "Add" at bounding box center [735, 250] width 21 height 16
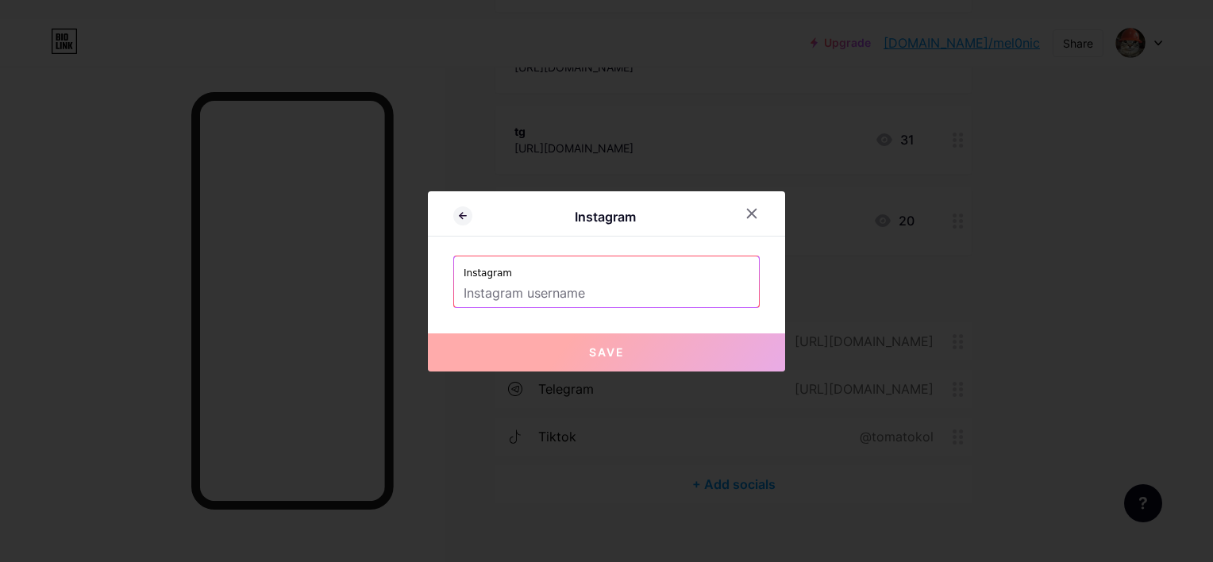
click at [663, 287] on input "text" at bounding box center [607, 293] width 286 height 27
paste input "[URL][DOMAIN_NAME]"
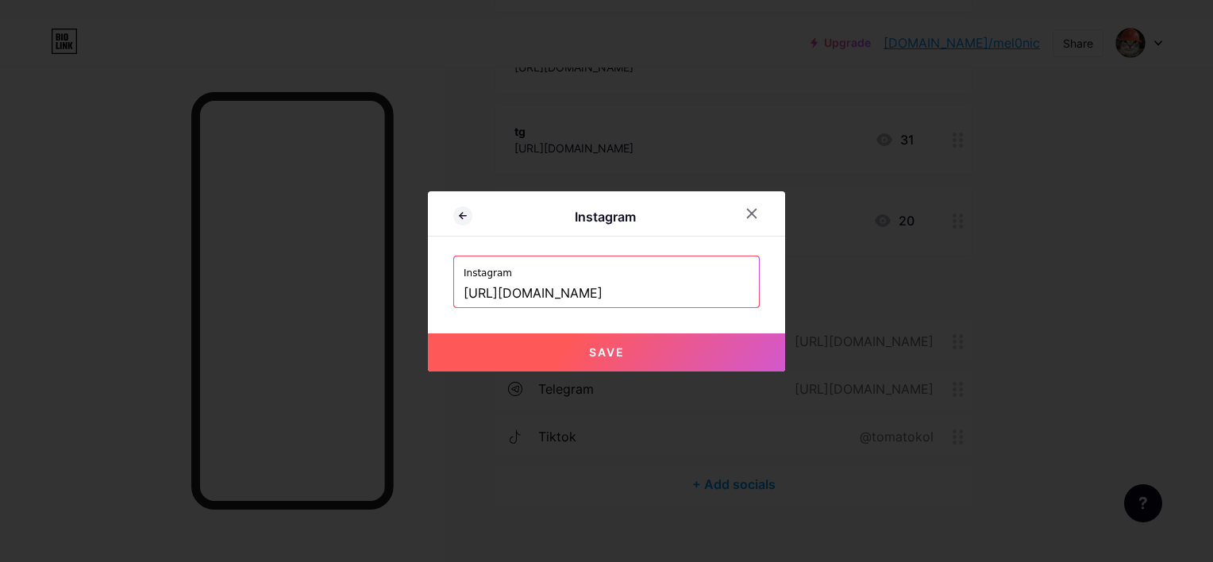
click at [619, 345] on span "Save" at bounding box center [607, 352] width 36 height 14
type input "[URL][DOMAIN_NAME][DOMAIN_NAME]"
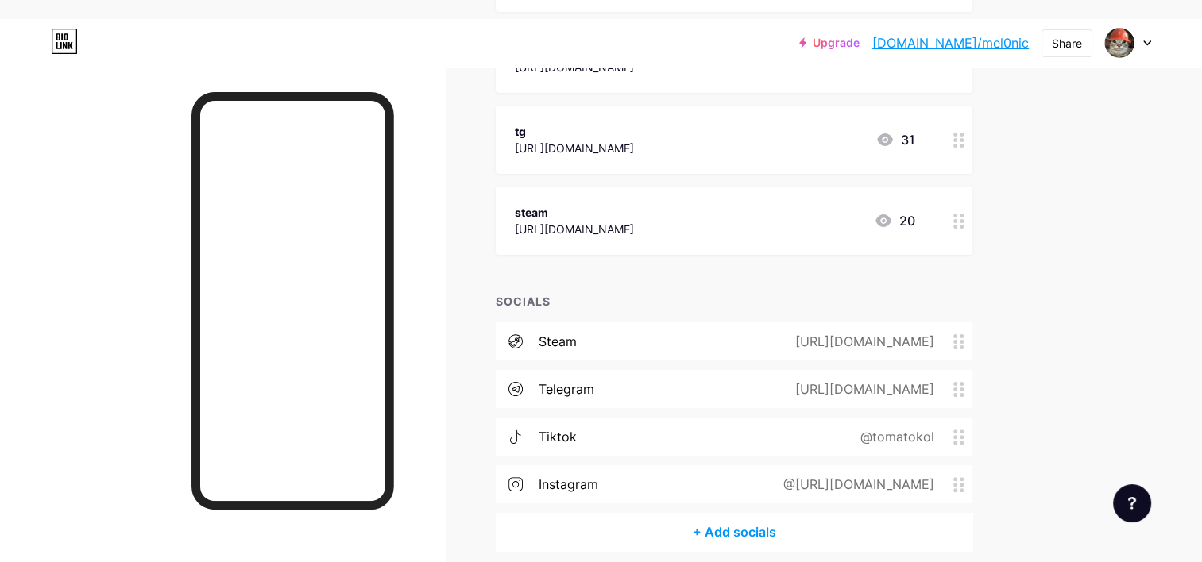
click at [912, 475] on div "@[URL][DOMAIN_NAME]" at bounding box center [855, 484] width 195 height 19
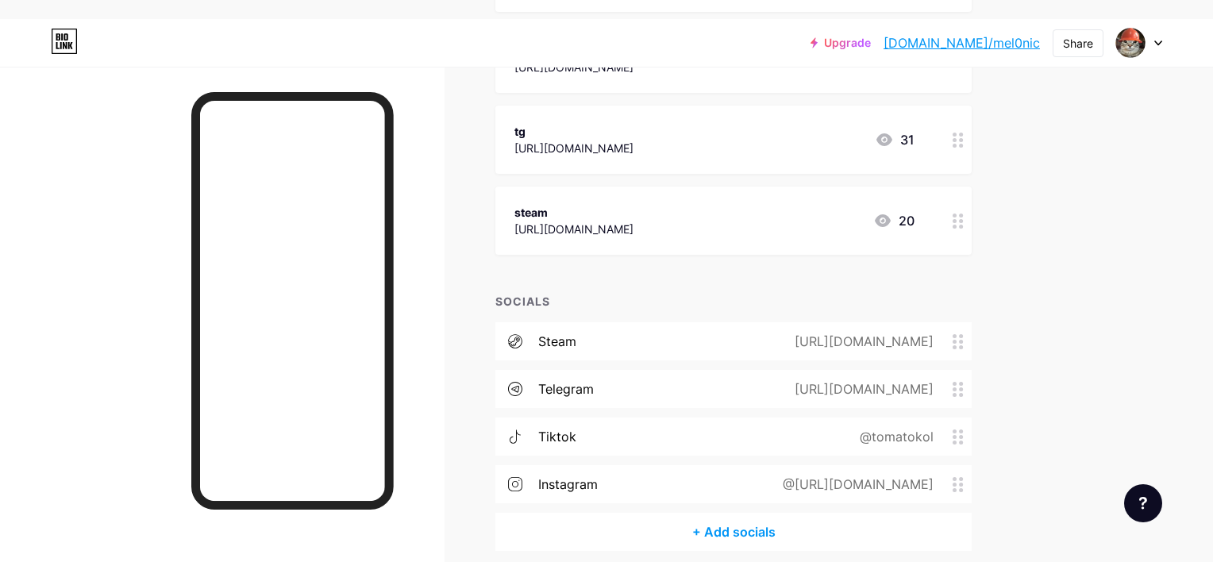
click at [762, 195] on div at bounding box center [752, 198] width 29 height 29
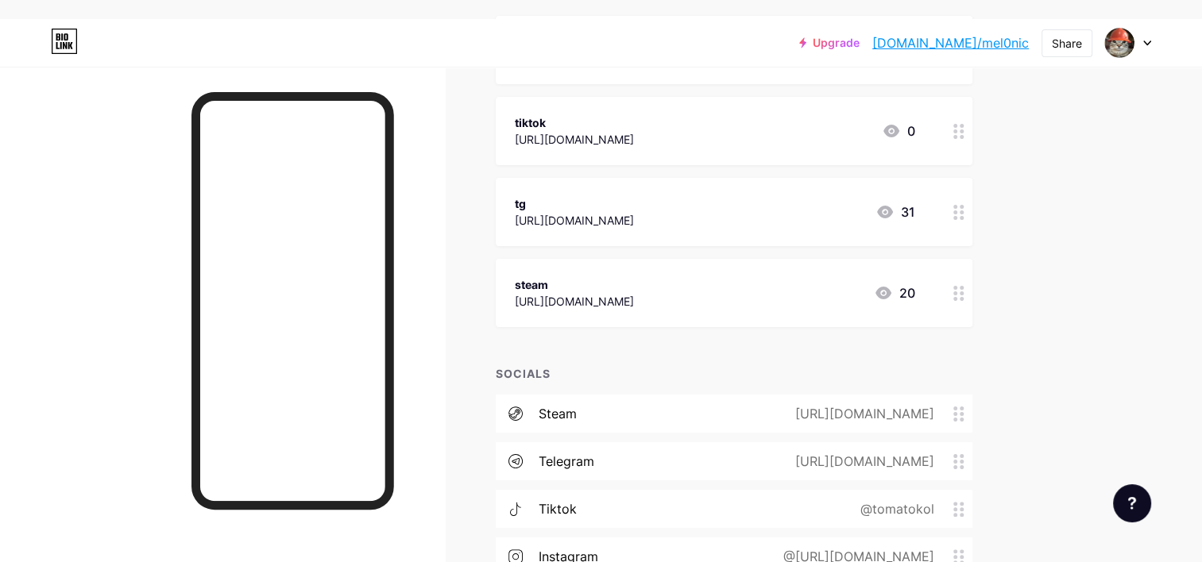
scroll to position [373, 0]
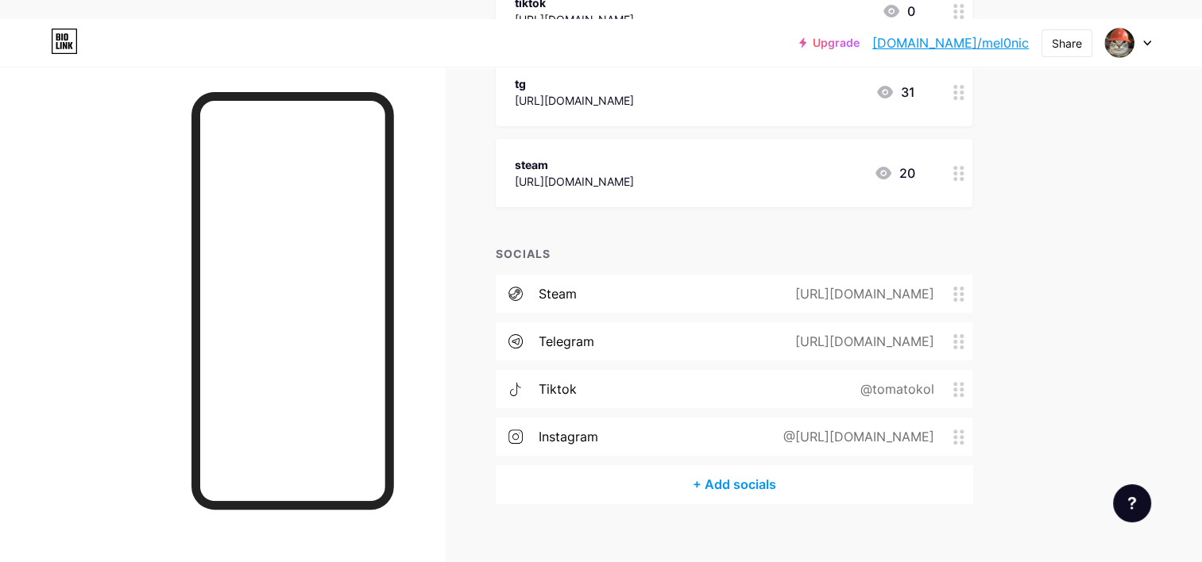
click at [952, 380] on div "@tomatokol" at bounding box center [894, 389] width 118 height 19
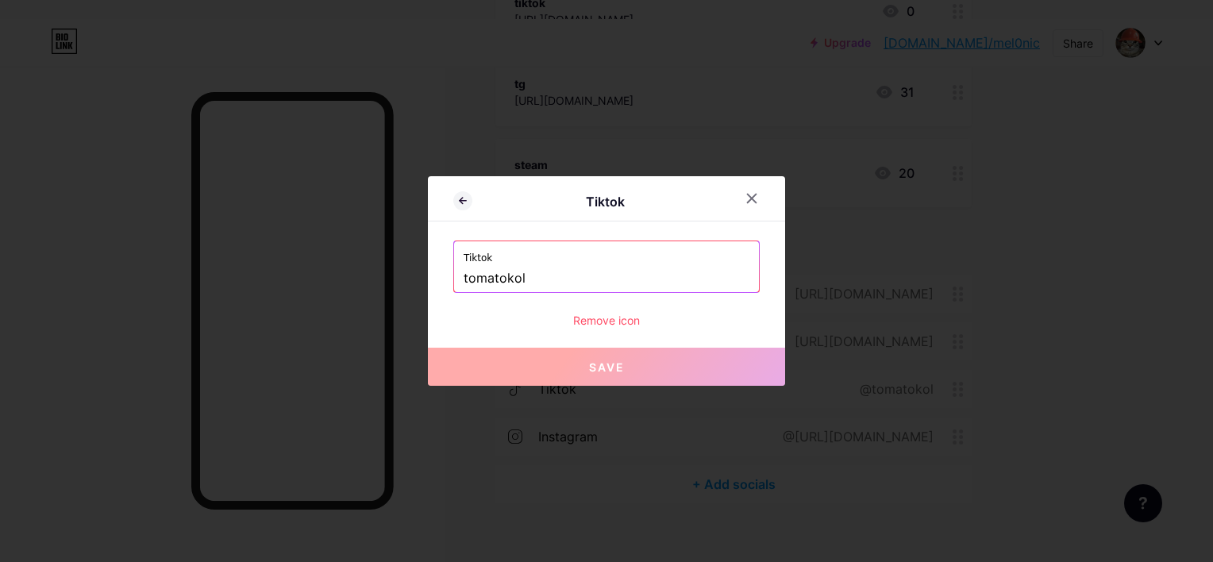
click at [658, 277] on input "tomatokol" at bounding box center [607, 278] width 286 height 27
drag, startPoint x: 589, startPoint y: 276, endPoint x: 400, endPoint y: 273, distance: 189.0
click at [400, 273] on div "Tiktok Tiktok tomatokol Remove icon Save" at bounding box center [606, 281] width 1213 height 562
click at [466, 280] on input "tomatokol" at bounding box center [607, 278] width 286 height 27
click at [464, 276] on input "tomatokol" at bounding box center [607, 278] width 286 height 27
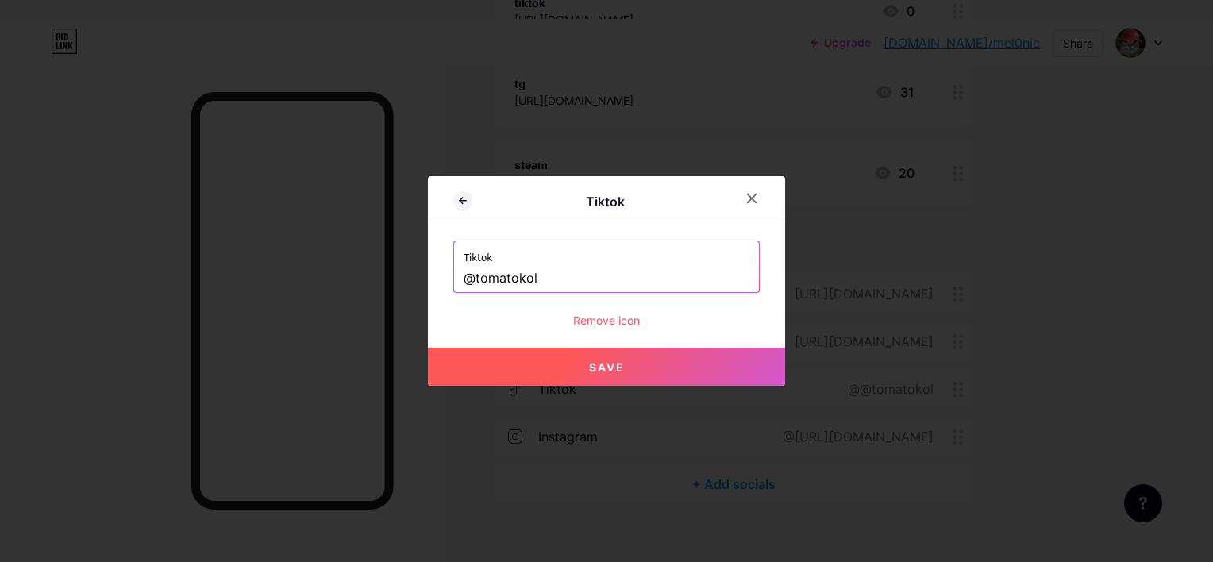
click at [615, 363] on span "Save" at bounding box center [607, 368] width 36 height 14
type input "[URL][DOMAIN_NAME]"
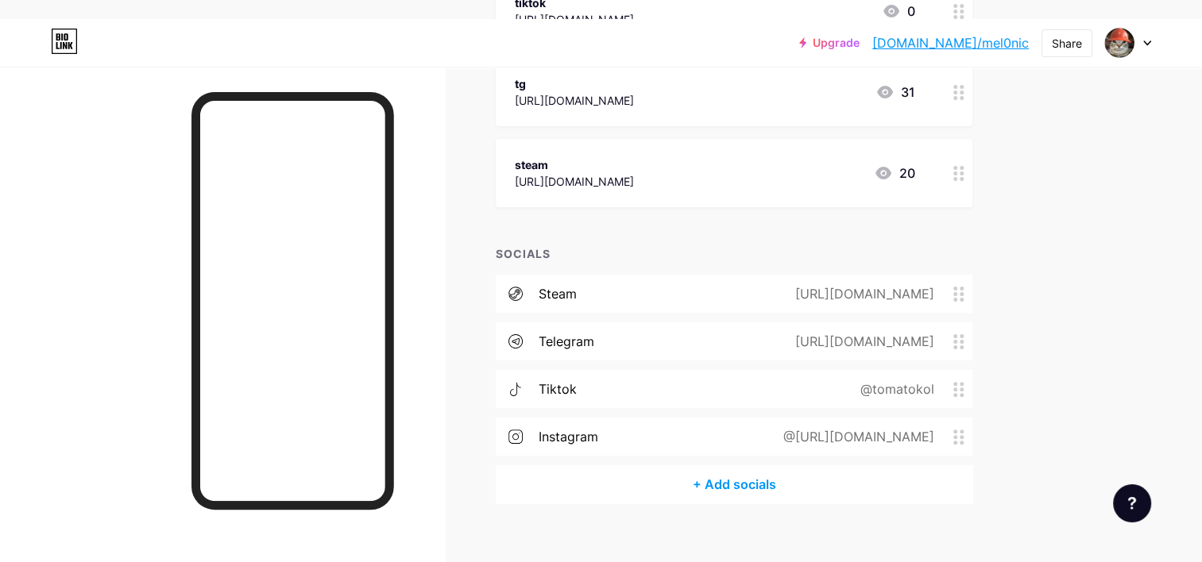
click at [951, 427] on div "@[URL][DOMAIN_NAME]" at bounding box center [855, 436] width 195 height 19
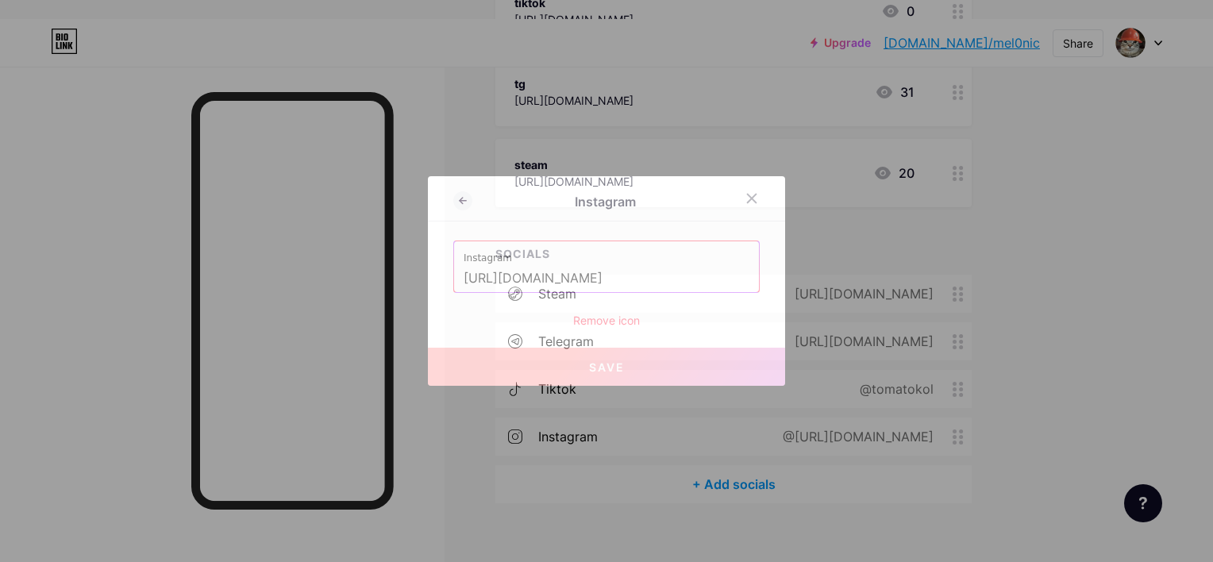
drag, startPoint x: 725, startPoint y: 276, endPoint x: 290, endPoint y: 251, distance: 435.9
click at [290, 251] on div "Instagram Instagram [URL][DOMAIN_NAME] Remove icon Save" at bounding box center [606, 281] width 1213 height 562
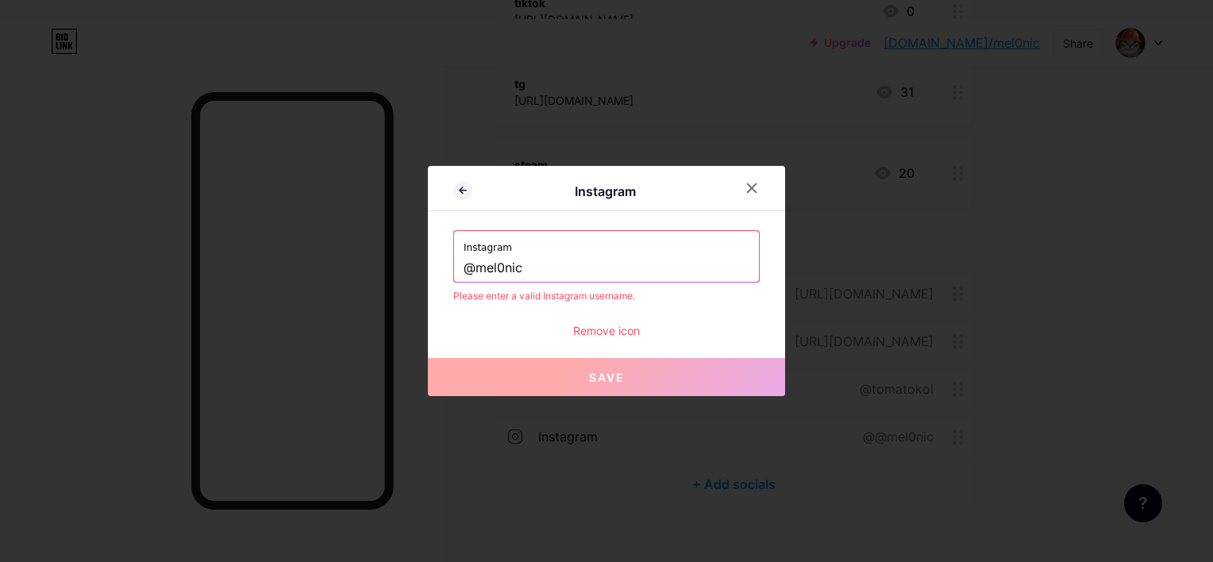
click at [476, 268] on input "@mel0nic" at bounding box center [607, 268] width 286 height 27
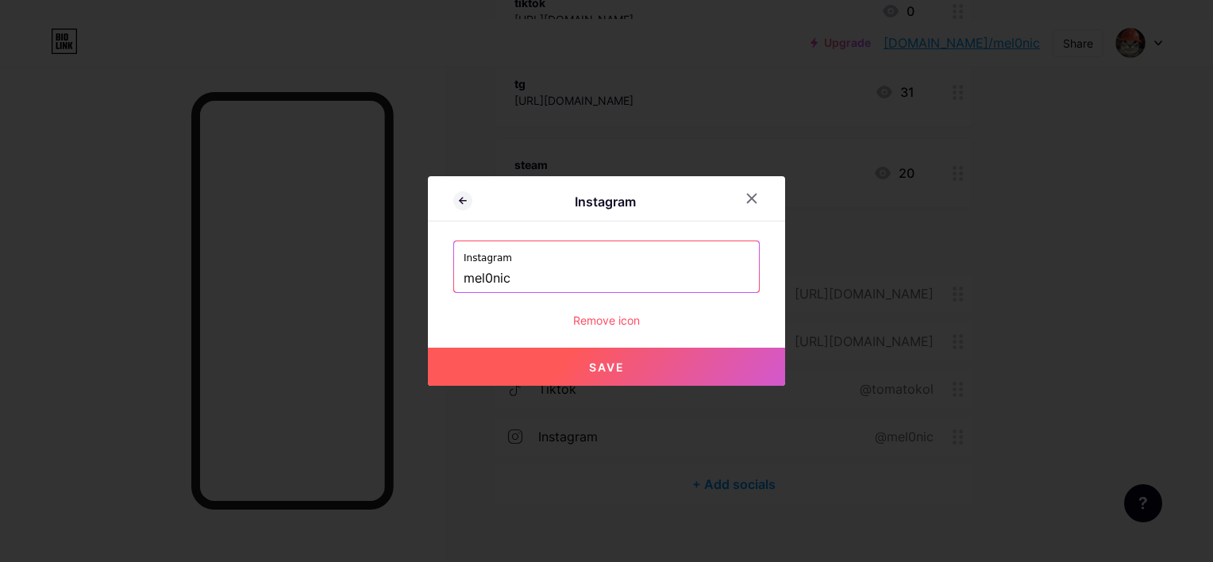
click at [616, 355] on button "Save" at bounding box center [606, 367] width 357 height 38
type input "[URL][DOMAIN_NAME]"
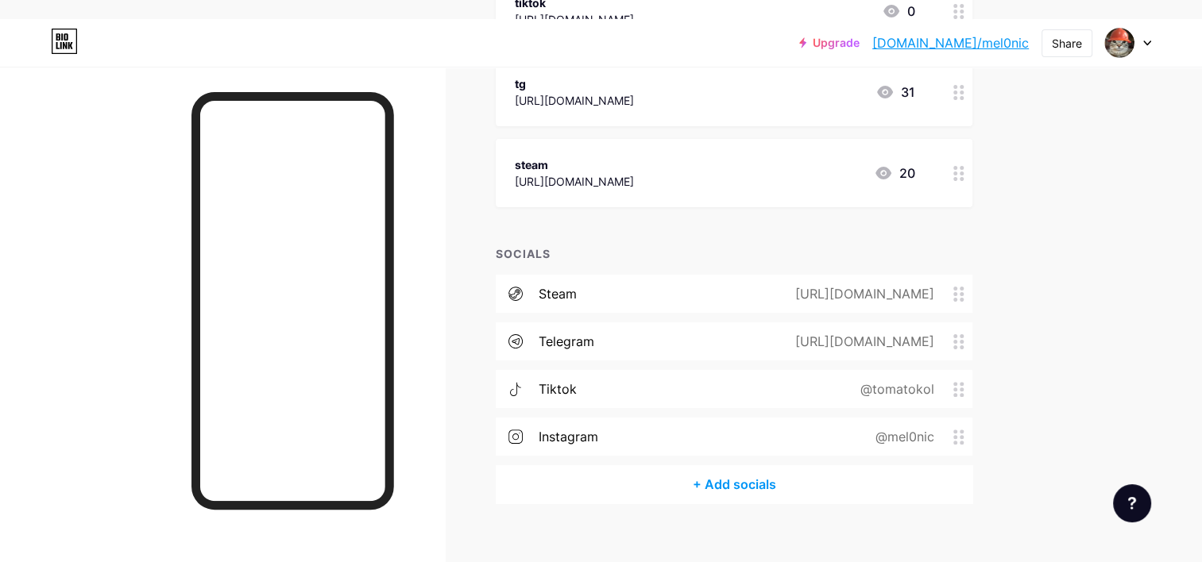
click at [926, 380] on div "@tomatokol" at bounding box center [894, 389] width 118 height 19
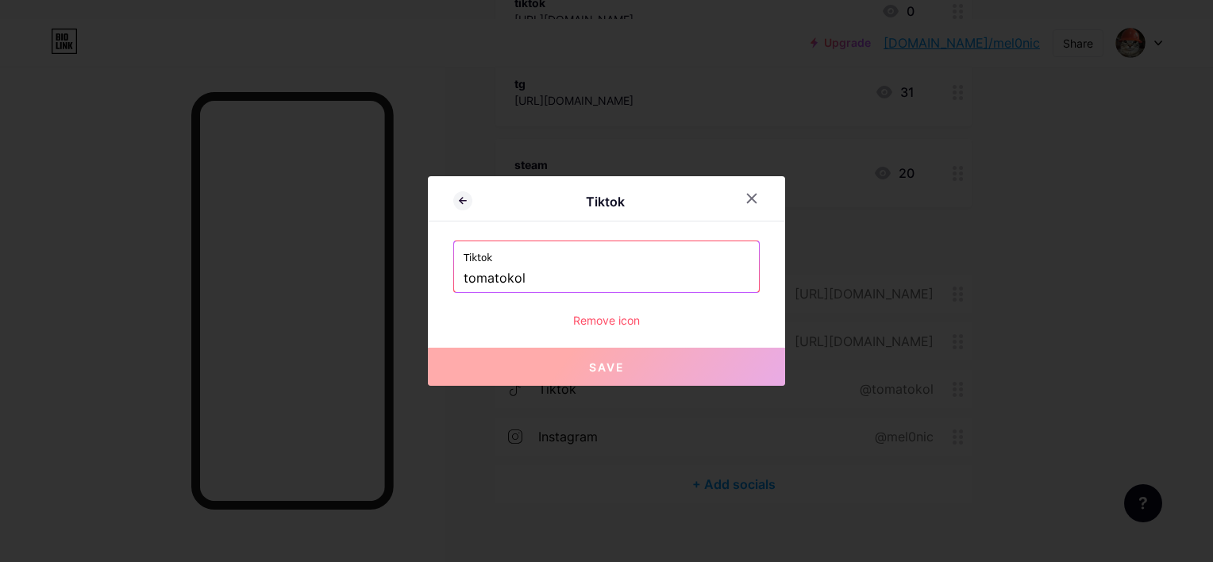
drag, startPoint x: 589, startPoint y: 281, endPoint x: 392, endPoint y: 273, distance: 197.9
click at [392, 273] on div "Tiktok Tiktok tomatokol Remove icon Save" at bounding box center [606, 281] width 1213 height 562
paste input "[URL][DOMAIN_NAME]"
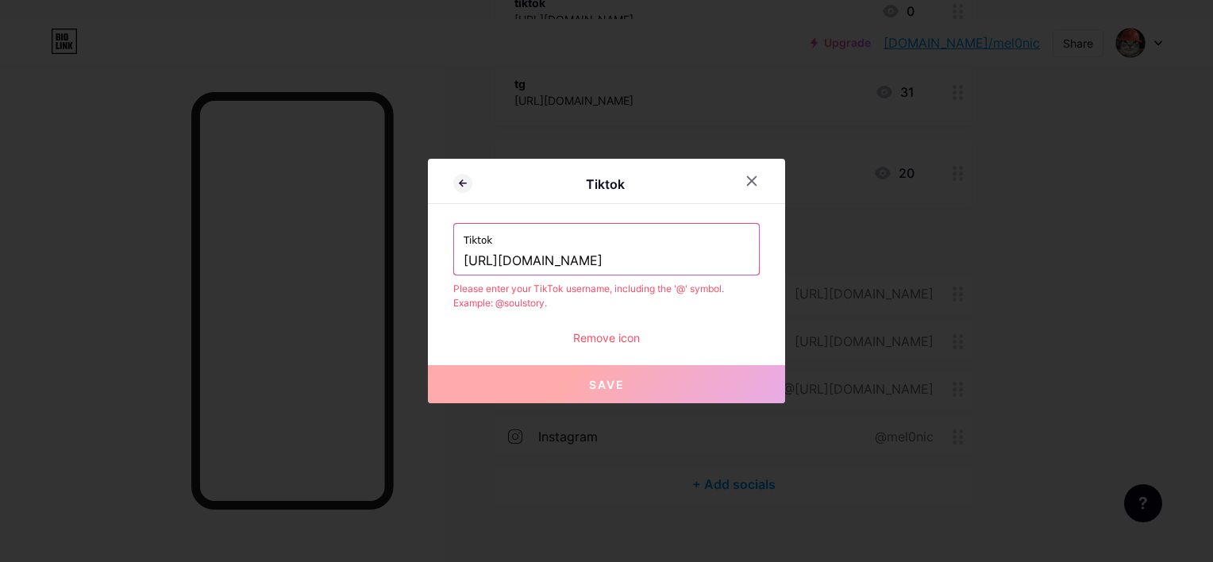
drag, startPoint x: 607, startPoint y: 261, endPoint x: 276, endPoint y: 241, distance: 331.0
click at [276, 241] on div "Tiktok Tiktok [URL][DOMAIN_NAME] Please enter your TikTok username, including t…" at bounding box center [606, 281] width 1213 height 562
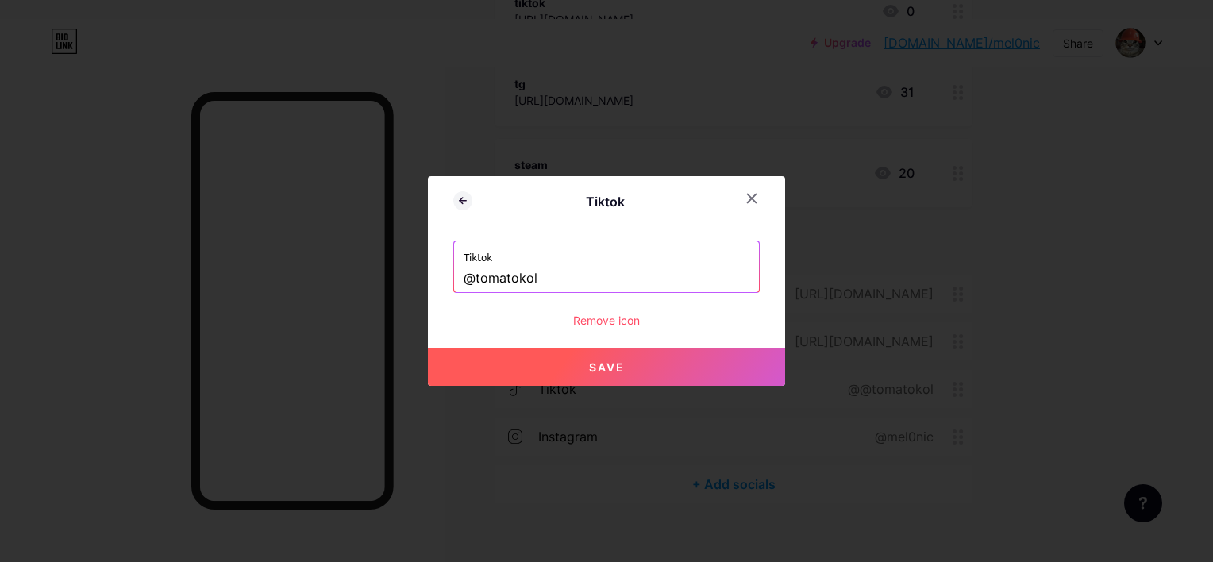
click at [561, 361] on button "Save" at bounding box center [606, 367] width 357 height 38
type input "[URL][DOMAIN_NAME]"
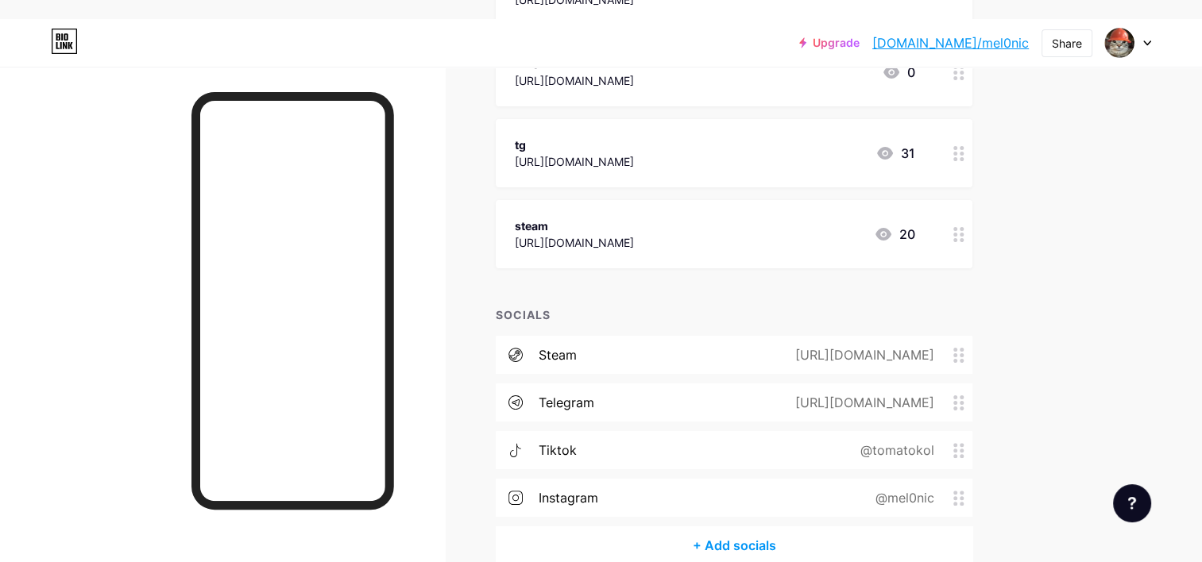
scroll to position [214, 0]
